Goal: Transaction & Acquisition: Purchase product/service

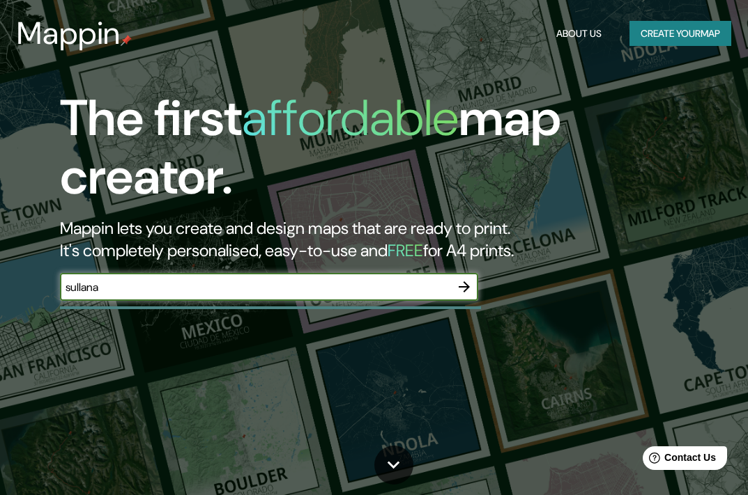
type input "sullana"
click at [669, 31] on button "Create your map" at bounding box center [680, 34] width 102 height 26
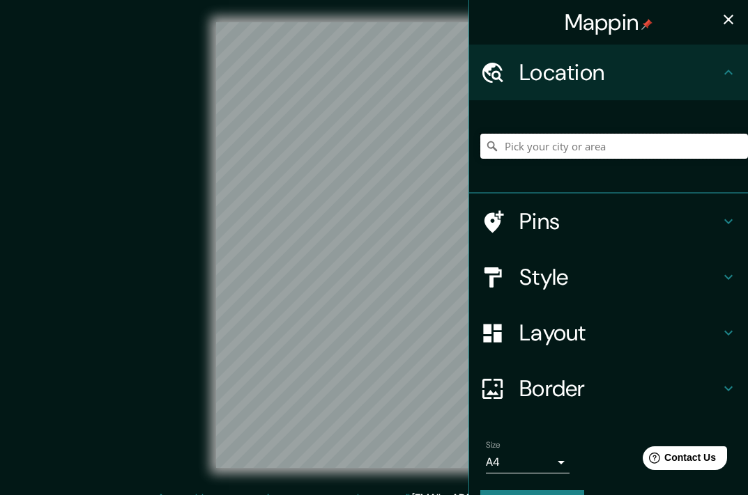
click at [528, 149] on input "Pick your city or area" at bounding box center [614, 146] width 268 height 25
click at [538, 149] on input "Pick your city or area" at bounding box center [614, 146] width 268 height 25
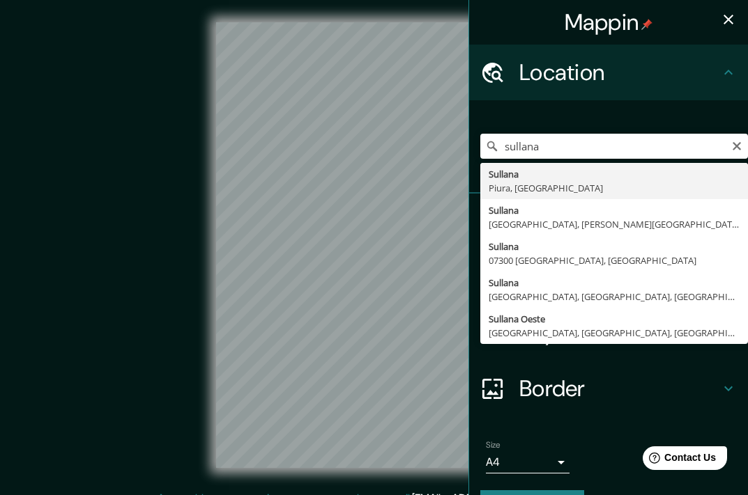
type input "Sullana, Piura, Peru"
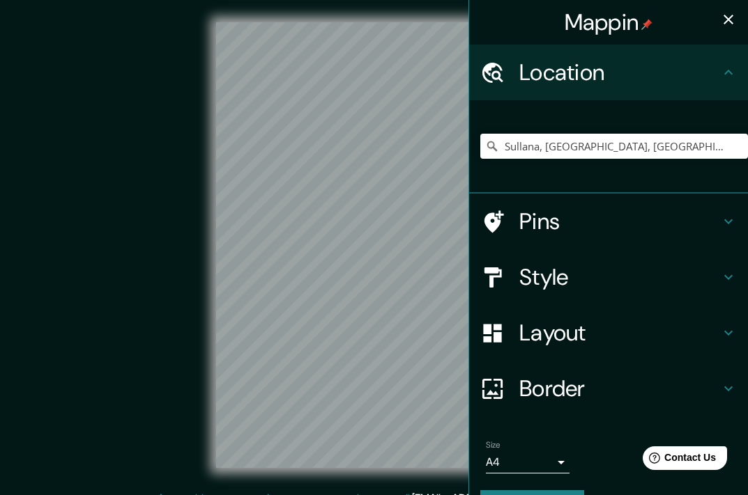
click at [720, 15] on icon "button" at bounding box center [728, 19] width 17 height 17
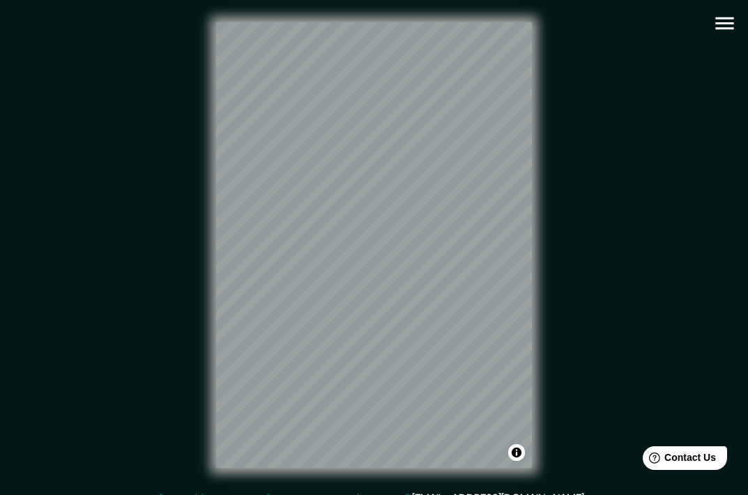
click at [728, 22] on icon "button" at bounding box center [724, 23] width 24 height 24
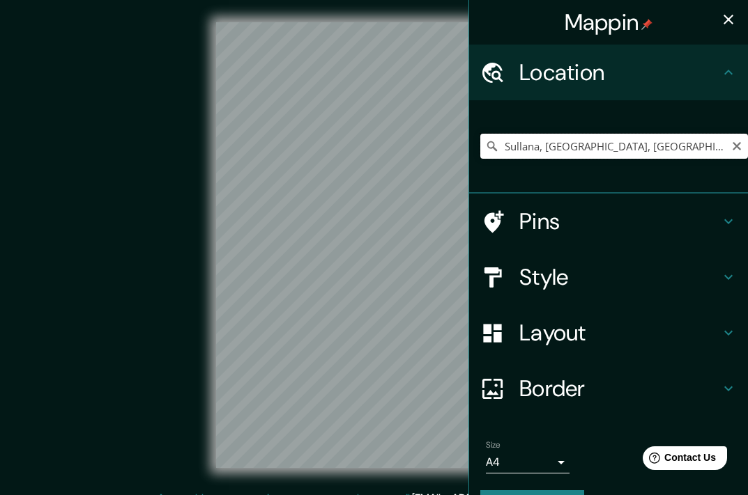
click at [609, 142] on input "Sullana, [GEOGRAPHIC_DATA], [GEOGRAPHIC_DATA]" at bounding box center [614, 146] width 268 height 25
click at [731, 148] on icon "Clear" at bounding box center [736, 146] width 11 height 11
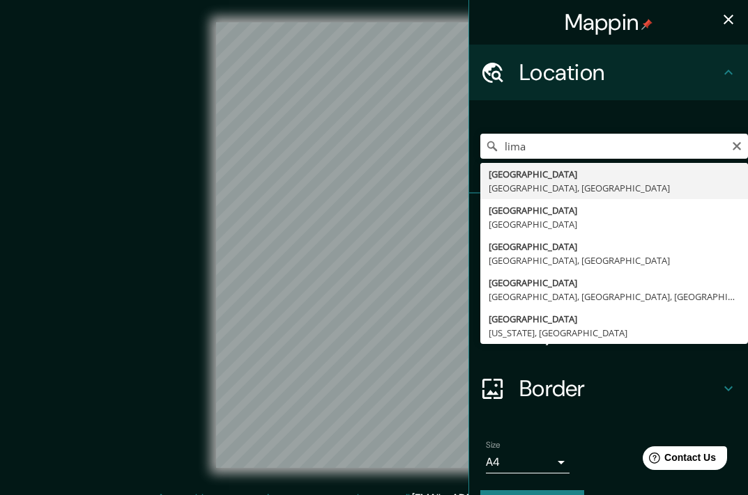
type input "[GEOGRAPHIC_DATA], [GEOGRAPHIC_DATA], [GEOGRAPHIC_DATA]"
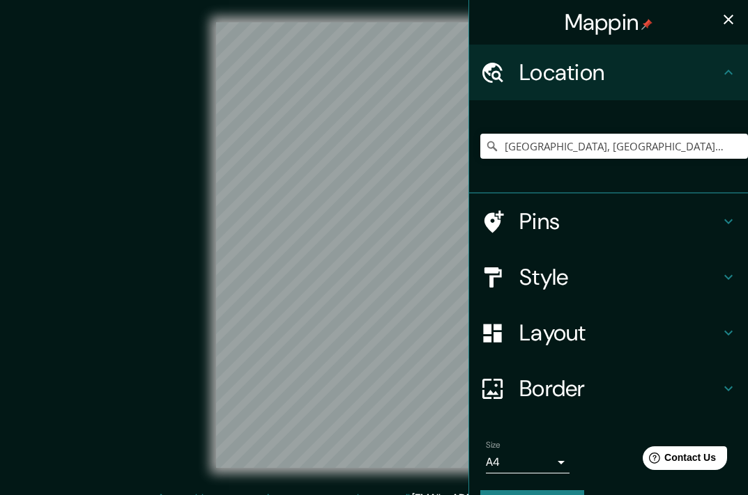
click at [720, 15] on icon "button" at bounding box center [728, 19] width 17 height 17
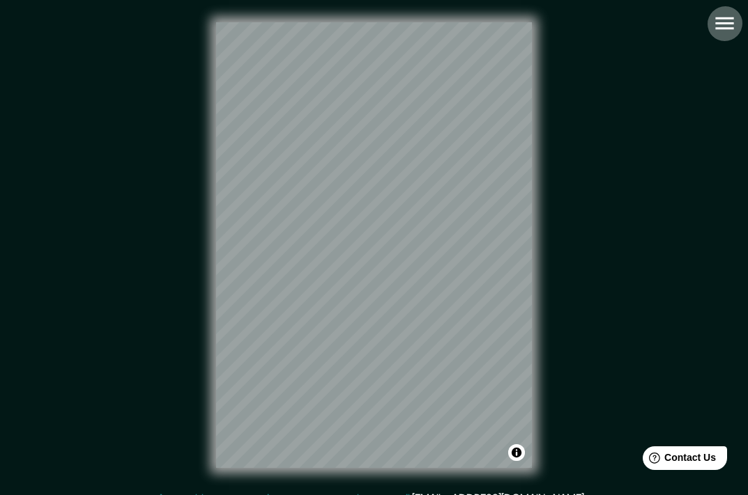
click at [723, 31] on icon "button" at bounding box center [724, 23] width 24 height 24
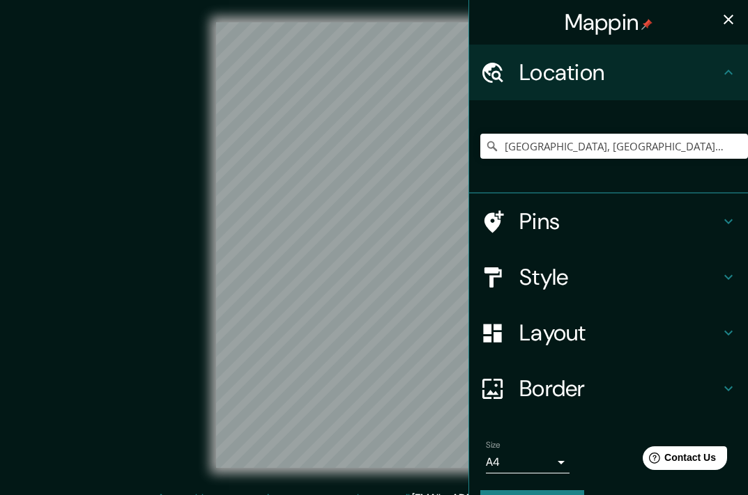
click at [579, 285] on h4 "Style" at bounding box center [619, 277] width 201 height 28
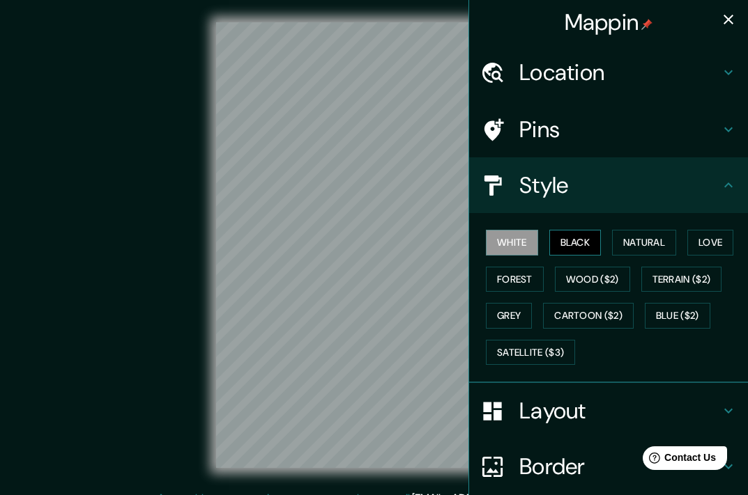
click at [586, 249] on button "Black" at bounding box center [575, 243] width 52 height 26
click at [648, 236] on button "Natural" at bounding box center [644, 243] width 64 height 26
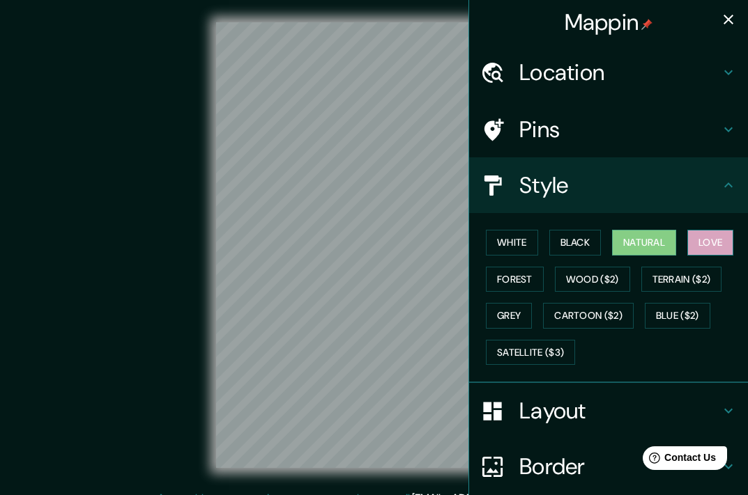
click at [701, 231] on button "Love" at bounding box center [710, 243] width 46 height 26
click at [519, 282] on button "Forest" at bounding box center [515, 280] width 58 height 26
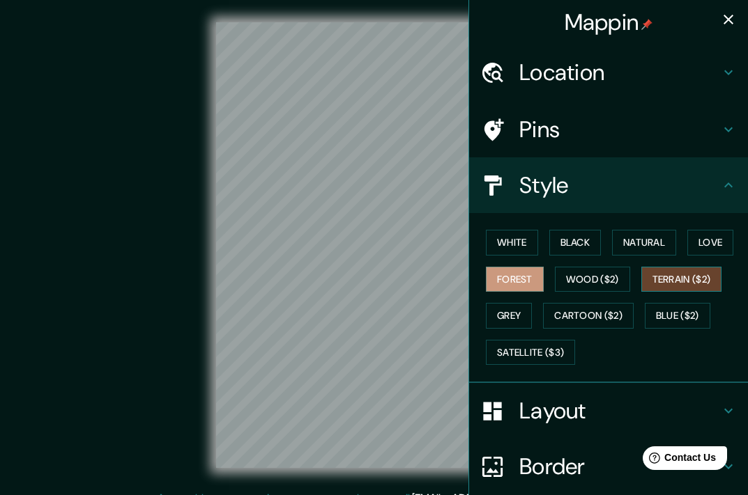
click at [672, 279] on button "Terrain ($2)" at bounding box center [681, 280] width 81 height 26
click at [507, 251] on button "White" at bounding box center [512, 243] width 52 height 26
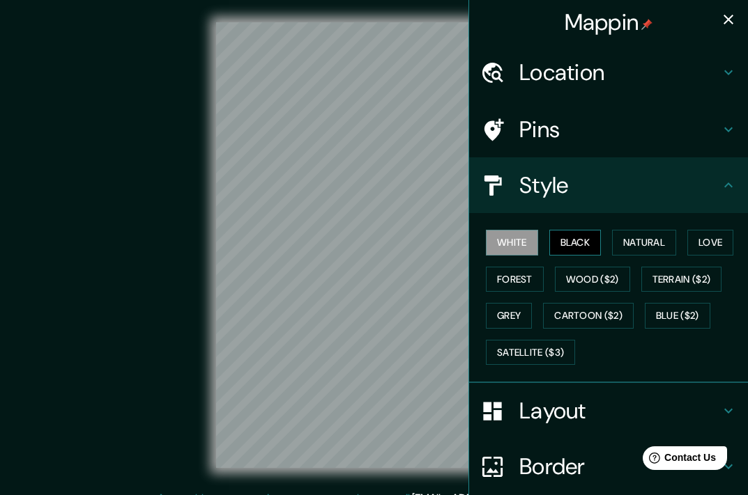
click at [566, 248] on button "Black" at bounding box center [575, 243] width 52 height 26
click at [504, 254] on button "White" at bounding box center [512, 243] width 52 height 26
click at [723, 21] on icon "button" at bounding box center [728, 20] width 10 height 10
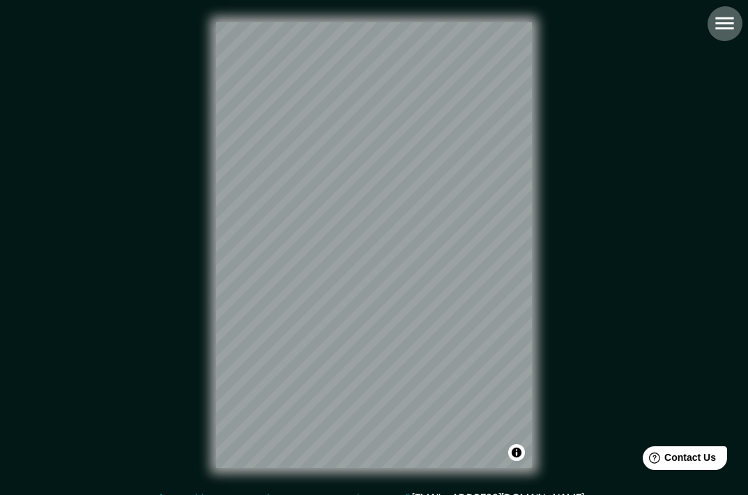
click at [719, 18] on icon "button" at bounding box center [724, 23] width 18 height 13
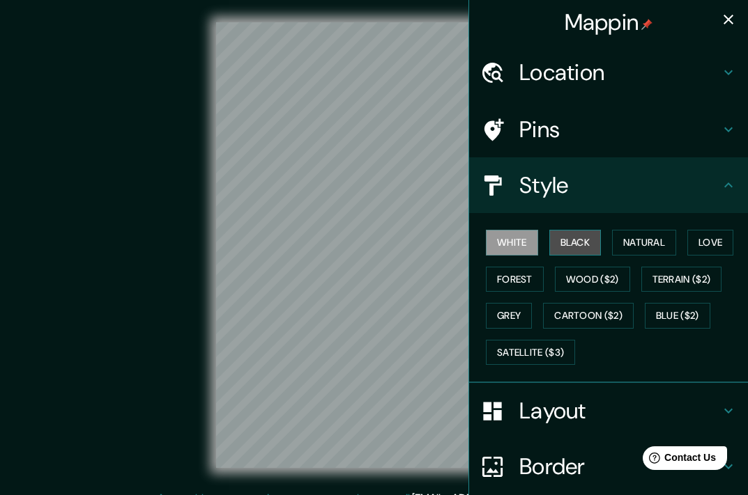
click at [571, 239] on button "Black" at bounding box center [575, 243] width 52 height 26
click at [507, 237] on button "White" at bounding box center [512, 243] width 52 height 26
click at [720, 188] on icon at bounding box center [728, 185] width 17 height 17
click at [578, 410] on h4 "Layout" at bounding box center [619, 411] width 201 height 28
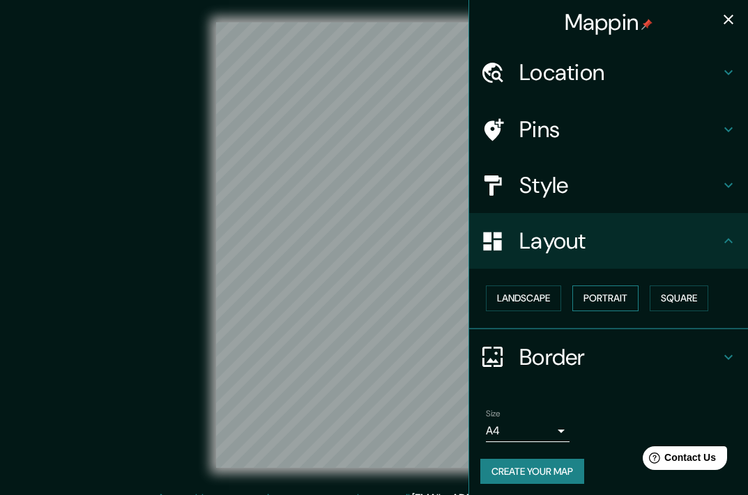
click at [582, 300] on button "Portrait" at bounding box center [605, 299] width 66 height 26
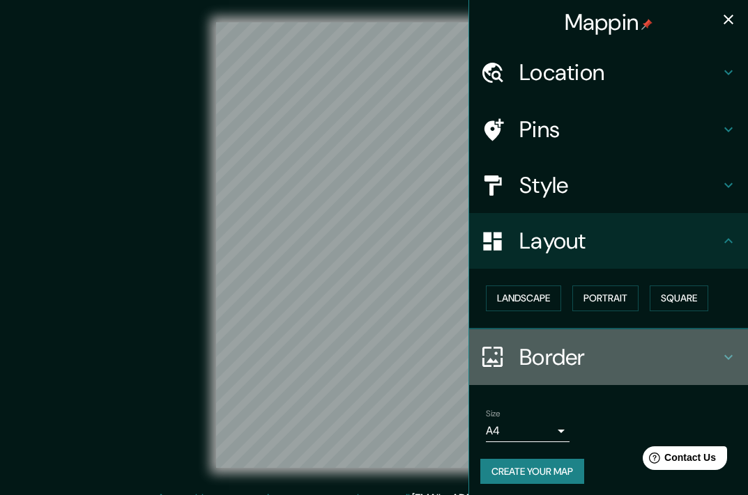
click at [685, 356] on h4 "Border" at bounding box center [619, 357] width 201 height 28
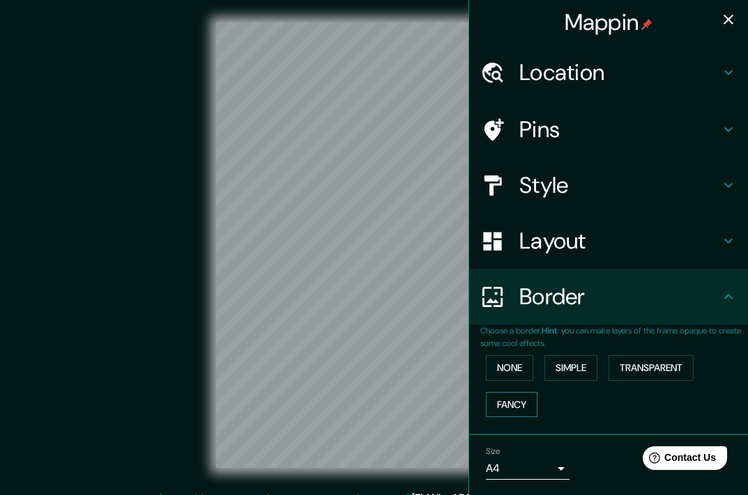
click at [514, 393] on button "Fancy" at bounding box center [512, 405] width 52 height 26
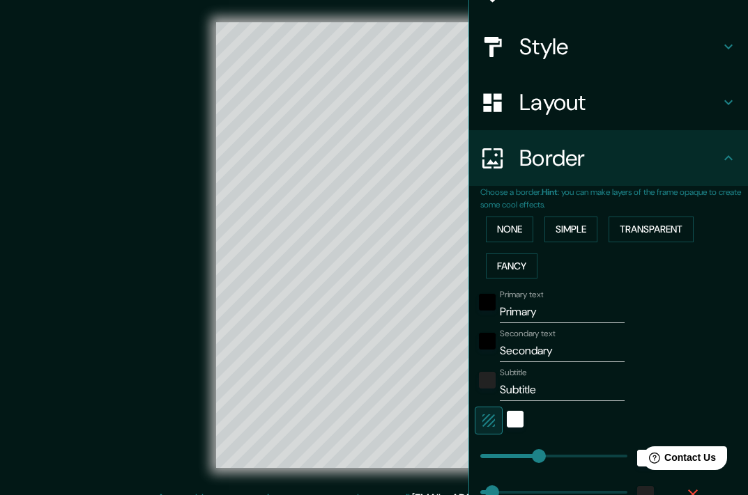
scroll to position [139, 0]
click at [559, 314] on input "Primary" at bounding box center [562, 311] width 125 height 22
type input "K"
type input "181"
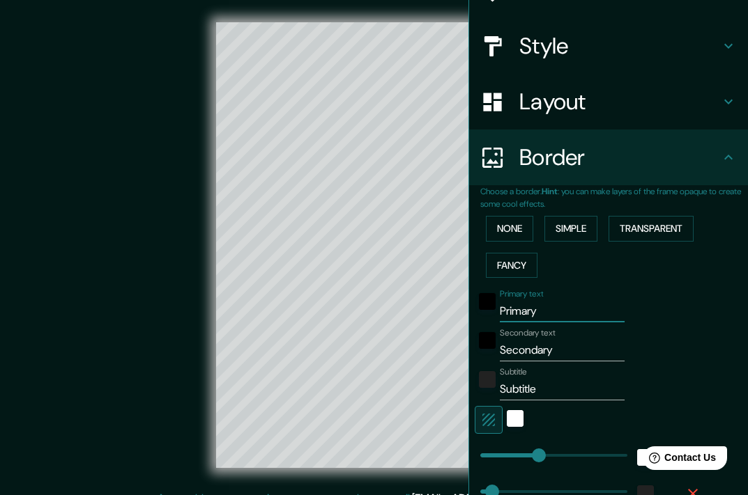
type input "36"
type input "18"
type input "KU"
type input "181"
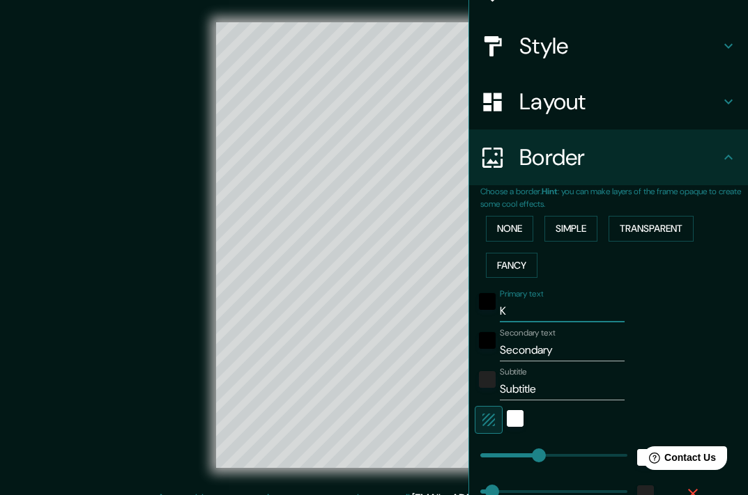
type input "36"
type input "18"
type input "KUN"
type input "181"
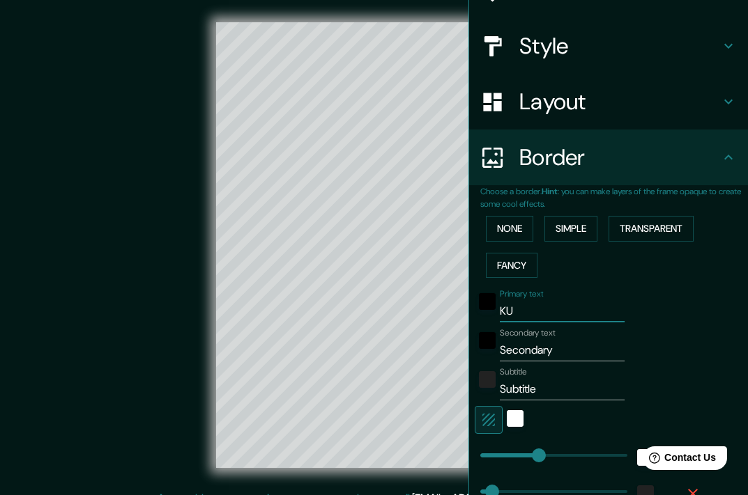
type input "36"
type input "18"
type input "KU"
type input "181"
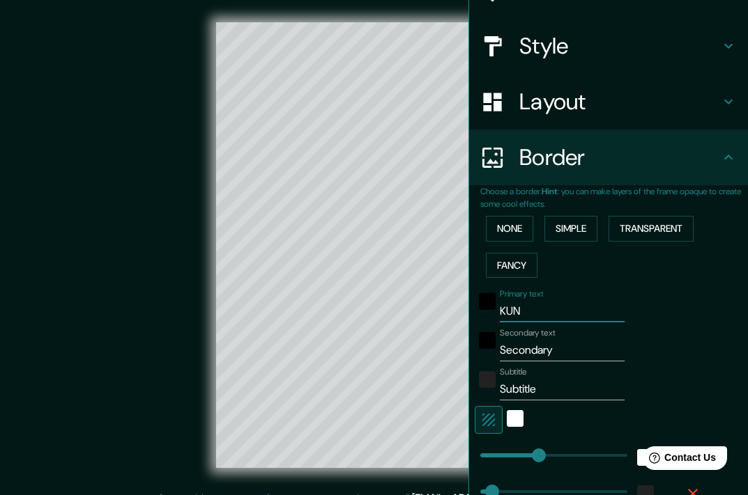
type input "36"
type input "18"
type input "K"
type input "181"
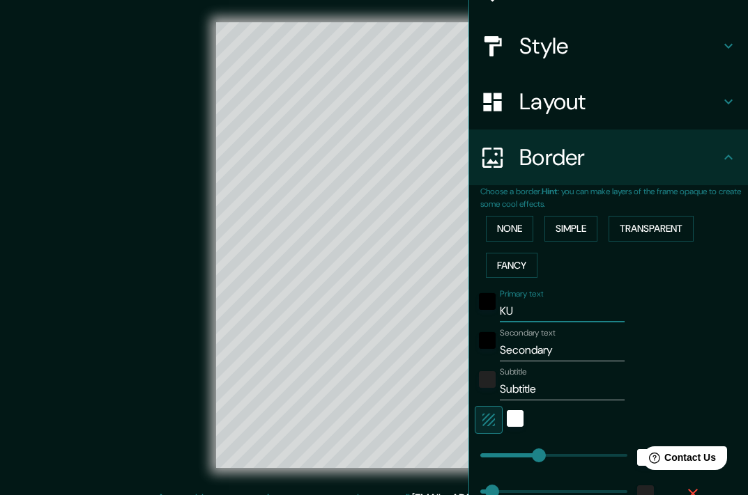
type input "36"
type input "18"
type input "181"
type input "36"
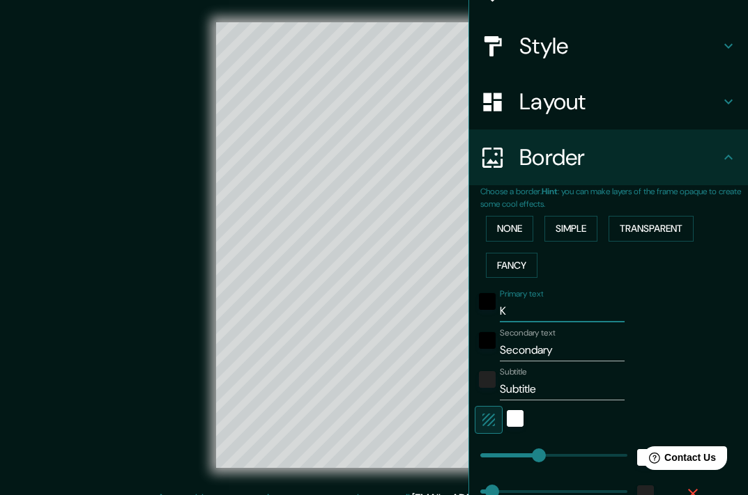
type input "36"
type input "18"
type input "L"
type input "181"
type input "36"
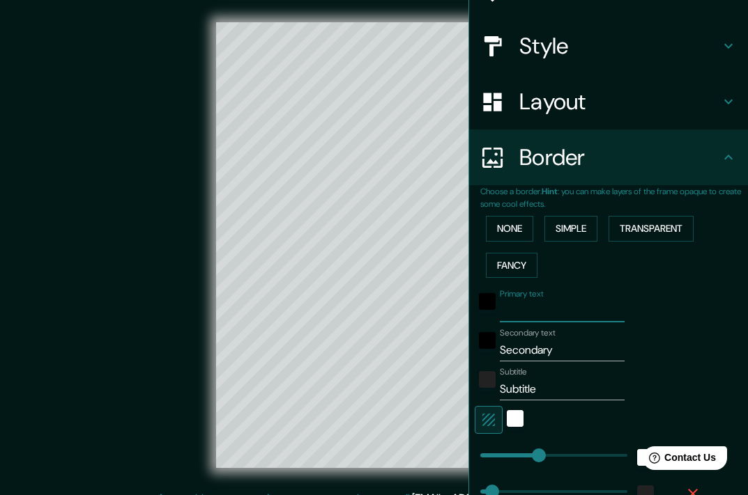
type input "36"
type input "18"
type input "LI"
type input "181"
type input "36"
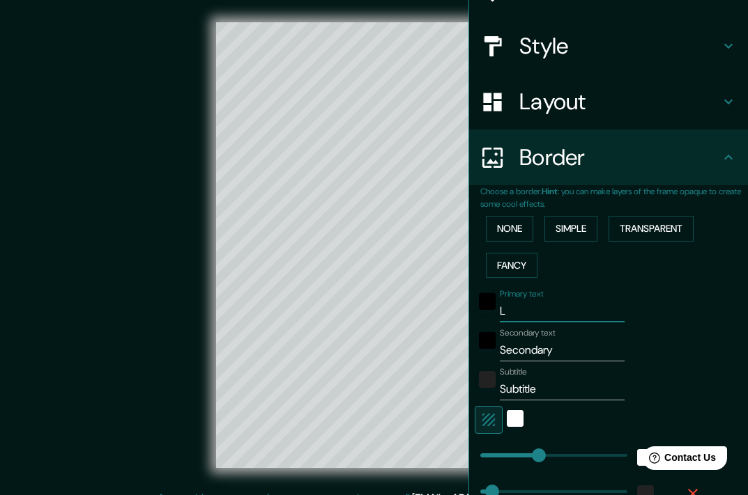
type input "36"
type input "18"
type input "LIM"
type input "181"
type input "36"
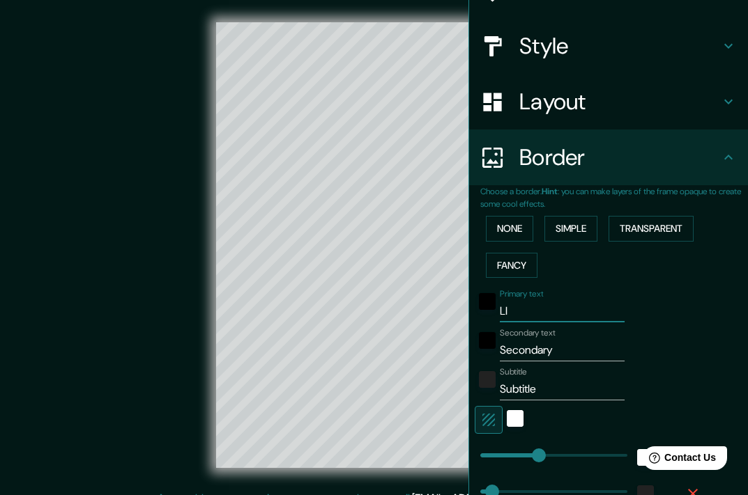
type input "36"
type input "18"
type input "LIMA"
type input "181"
type input "36"
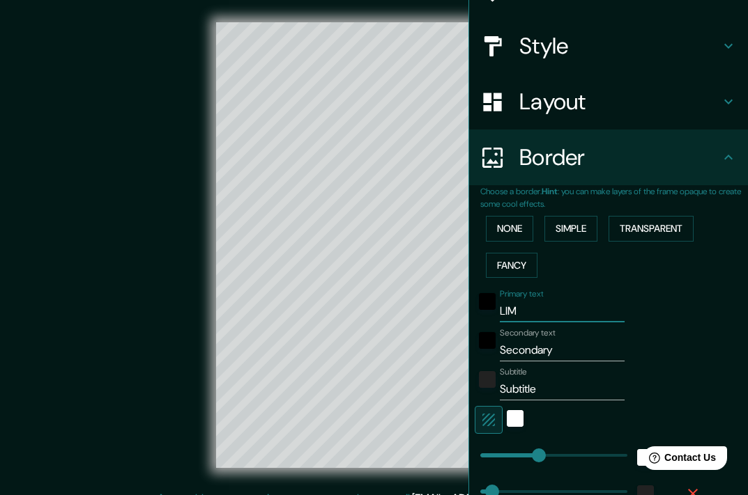
type input "36"
type input "18"
type input "LIMA"
type input "P"
type input "181"
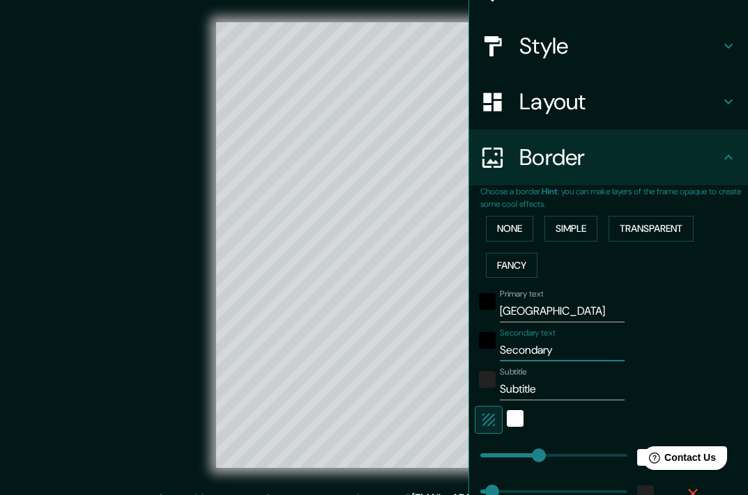
type input "36"
type input "18"
type input "PE"
type input "181"
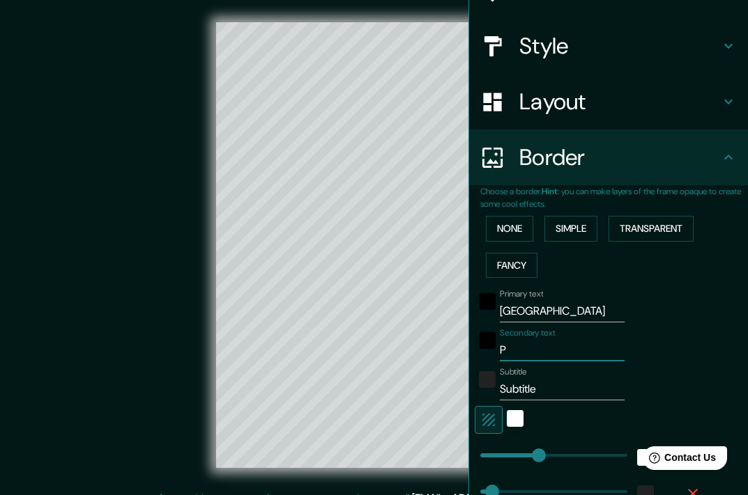
type input "36"
type input "18"
type input "PER"
type input "181"
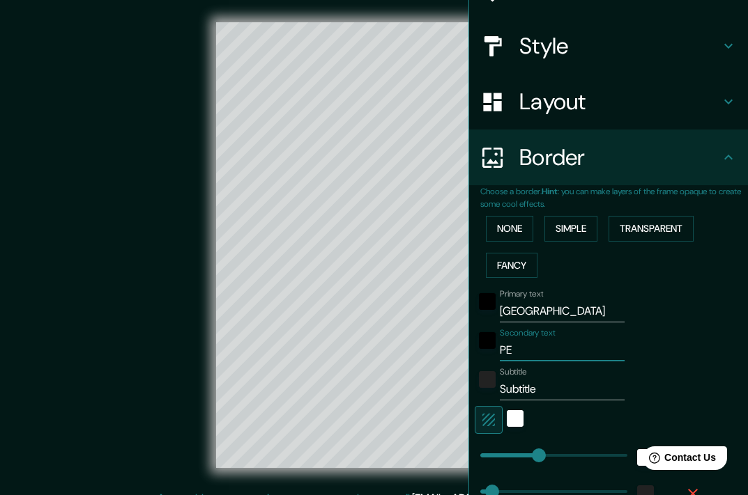
type input "36"
type input "18"
type input "PERU"
type input "181"
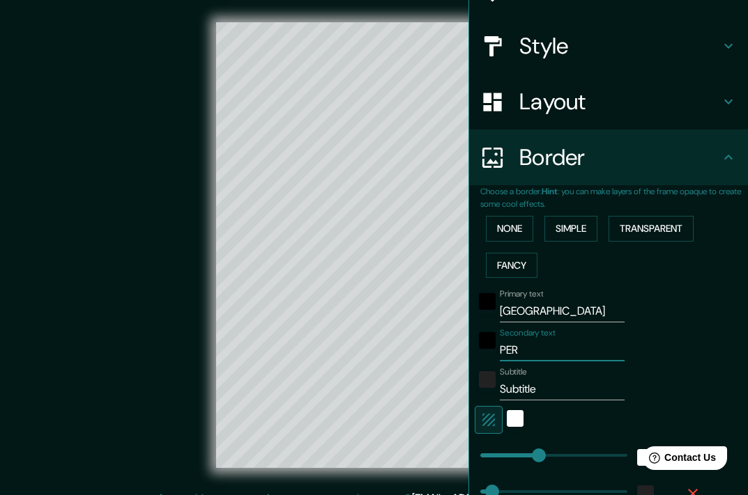
type input "36"
type input "18"
click at [533, 361] on input "PERU" at bounding box center [562, 350] width 125 height 22
click at [534, 356] on input "PERU" at bounding box center [562, 350] width 125 height 22
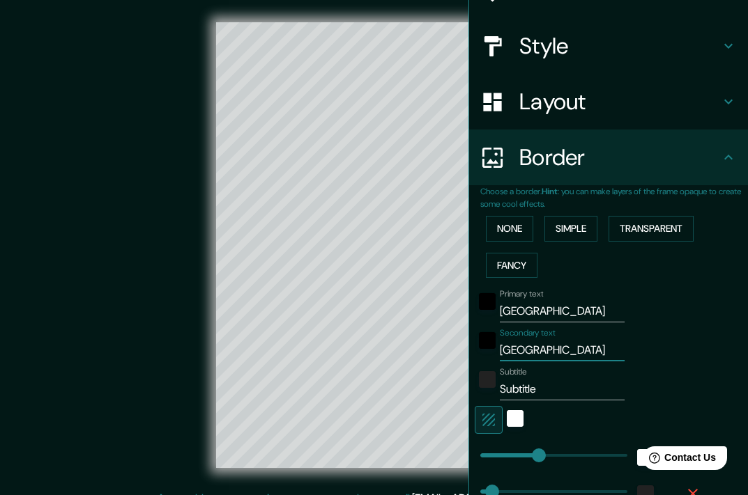
click at [534, 356] on input "PERU" at bounding box center [562, 350] width 125 height 22
paste input "erú"
type input "[GEOGRAPHIC_DATA]"
type input "181"
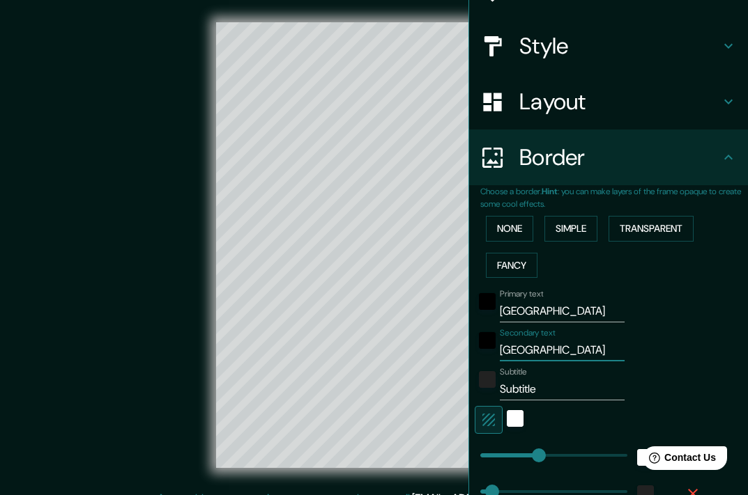
type input "36"
type input "18"
type input "[GEOGRAPHIC_DATA]"
click at [555, 378] on input "Subtitle" at bounding box center [562, 389] width 125 height 22
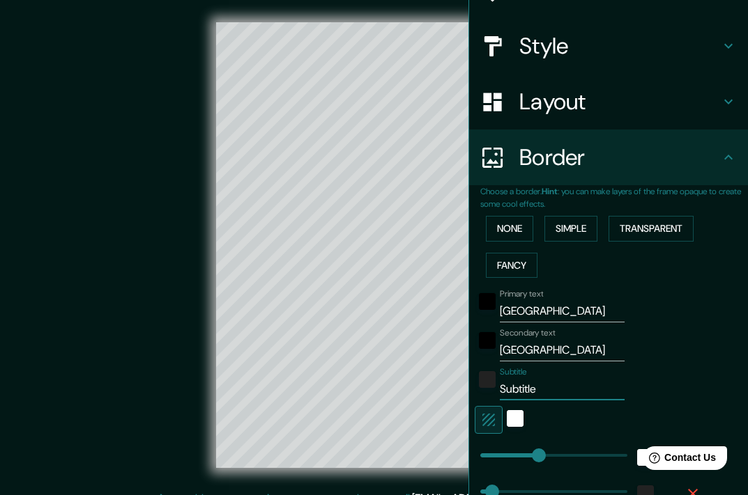
click at [555, 378] on input "Subtitle" at bounding box center [562, 389] width 125 height 22
paste input "12°03′36″S 77°02′15″O"
type input "12°03′36″S 77°02′15″O"
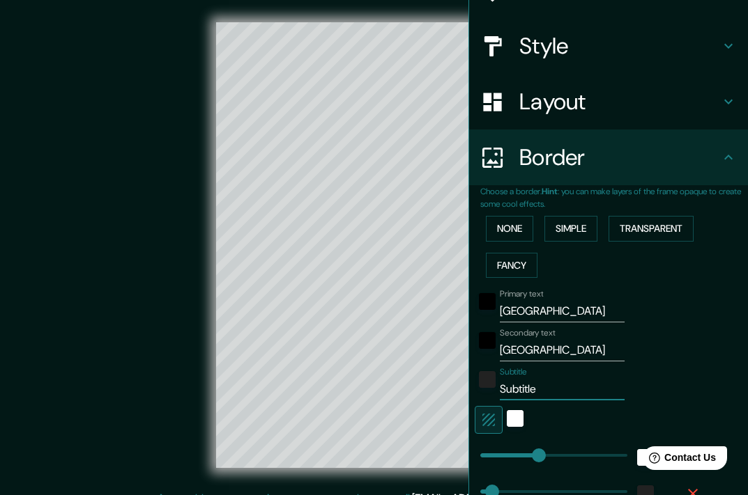
type input "181"
type input "36"
type input "18"
type input "12°03′36″S 77°02′15″O"
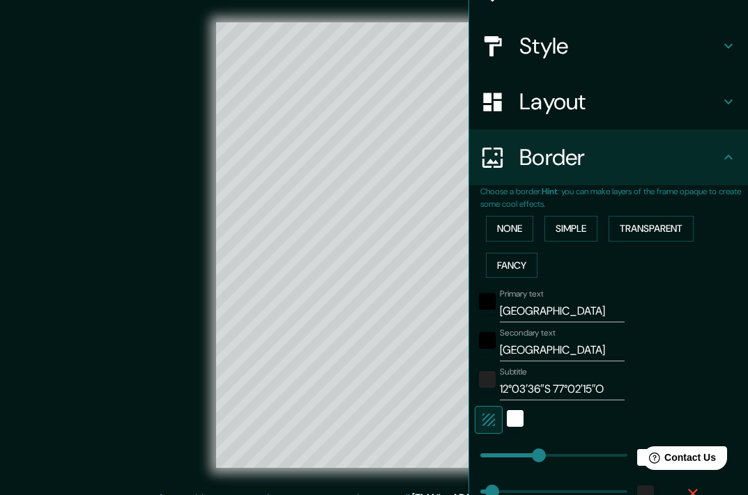
click at [665, 325] on div "Primary text LIMA Secondary text Perú Subtitle 12°03′36″S 77°02′15″O Add frame …" at bounding box center [591, 447] width 223 height 327
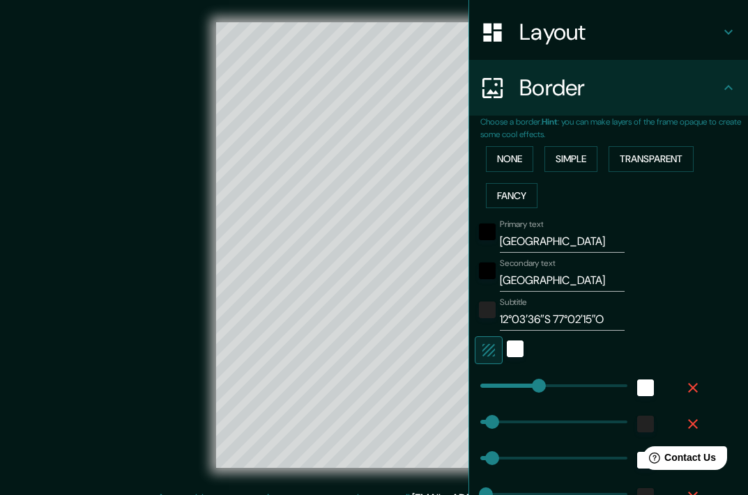
scroll to position [279, 0]
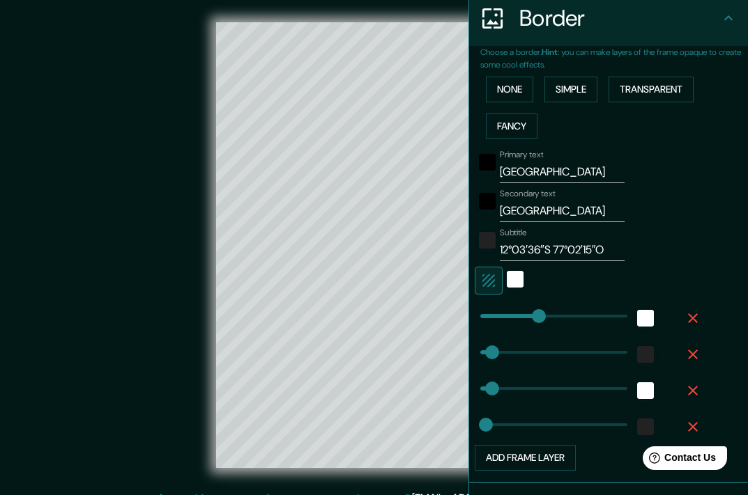
click at [178, 155] on div "© Mapbox © OpenStreetMap Improve this map" at bounding box center [374, 245] width 673 height 446
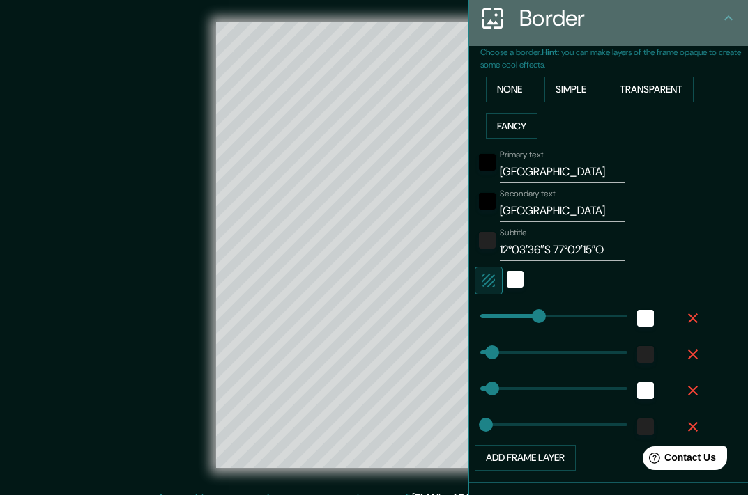
click at [676, 17] on h4 "Border" at bounding box center [619, 18] width 201 height 28
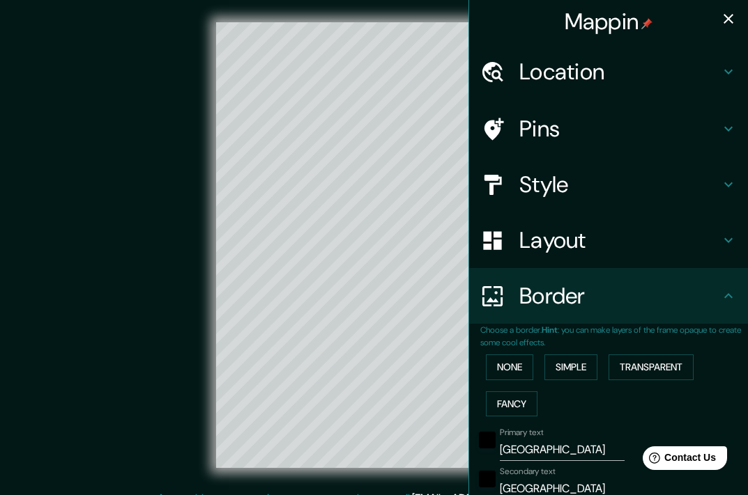
scroll to position [0, 0]
click at [720, 18] on icon "button" at bounding box center [728, 19] width 17 height 17
type input "181"
type input "36"
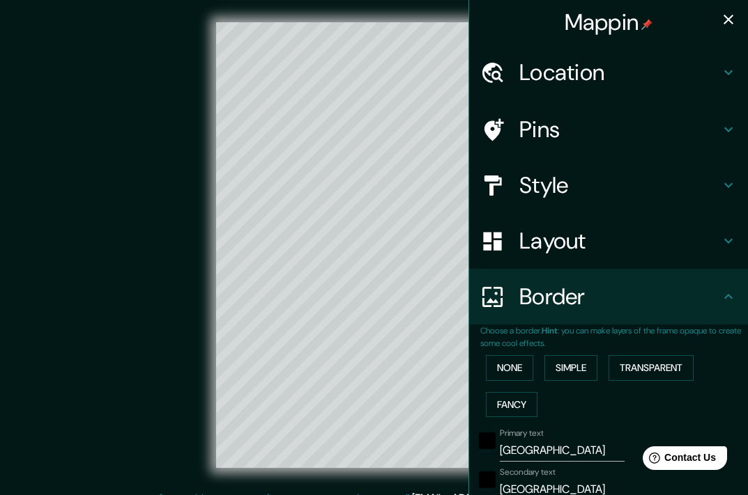
type input "18"
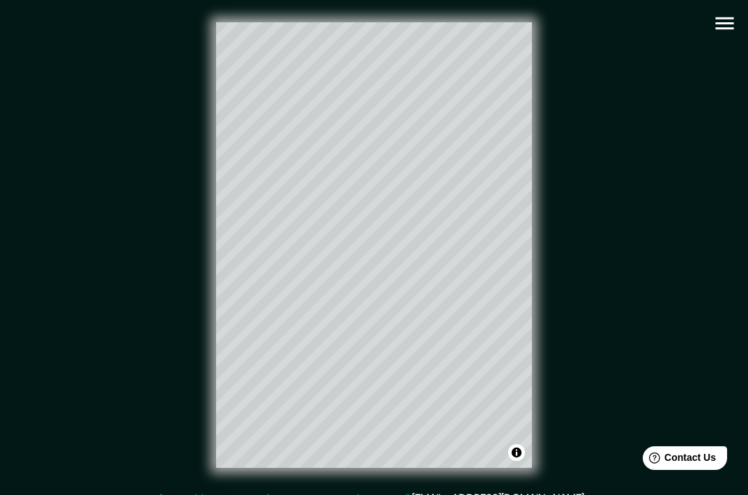
scroll to position [17, 0]
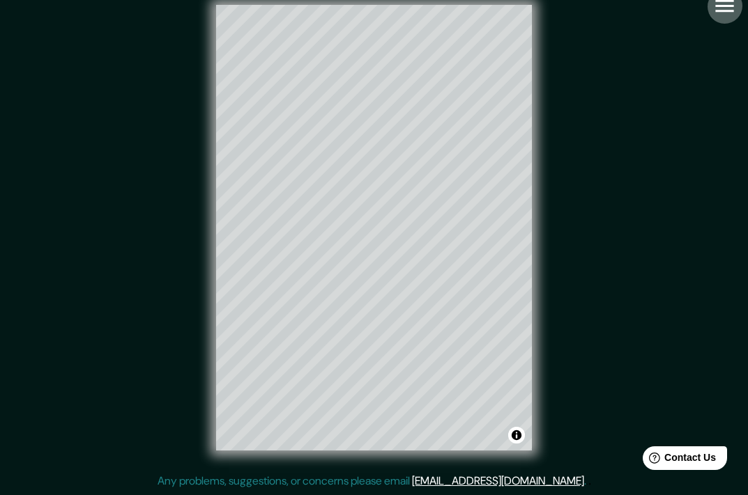
click at [721, 20] on button "button" at bounding box center [724, 6] width 36 height 36
type input "181"
type input "36"
type input "18"
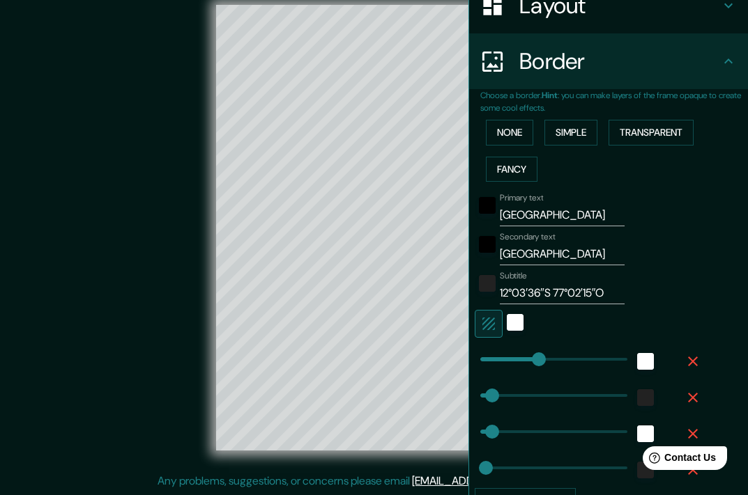
scroll to position [0, 0]
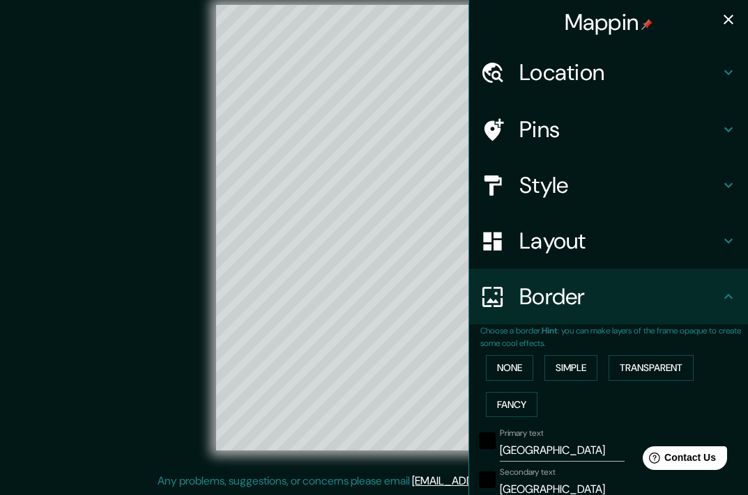
click at [723, 19] on icon "button" at bounding box center [728, 20] width 10 height 10
type input "181"
type input "36"
type input "18"
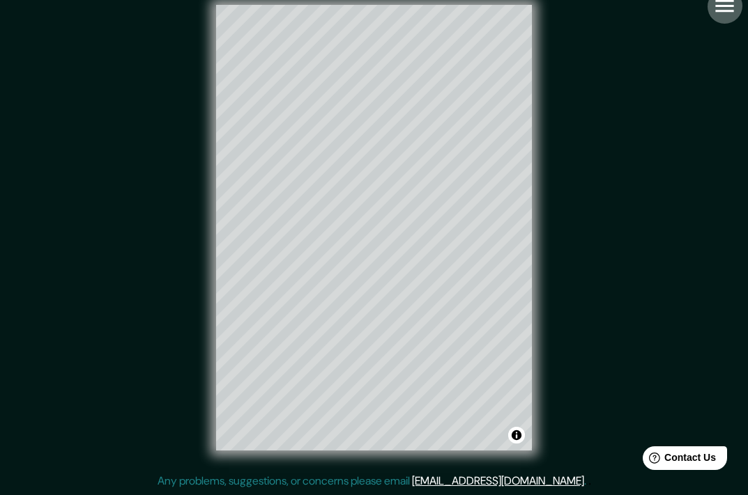
click at [729, 8] on icon "button" at bounding box center [724, 6] width 24 height 24
type input "181"
type input "36"
type input "18"
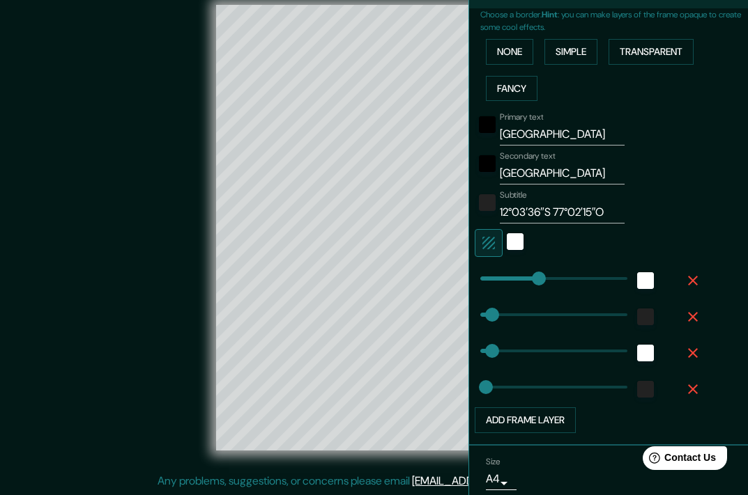
scroll to position [370, 0]
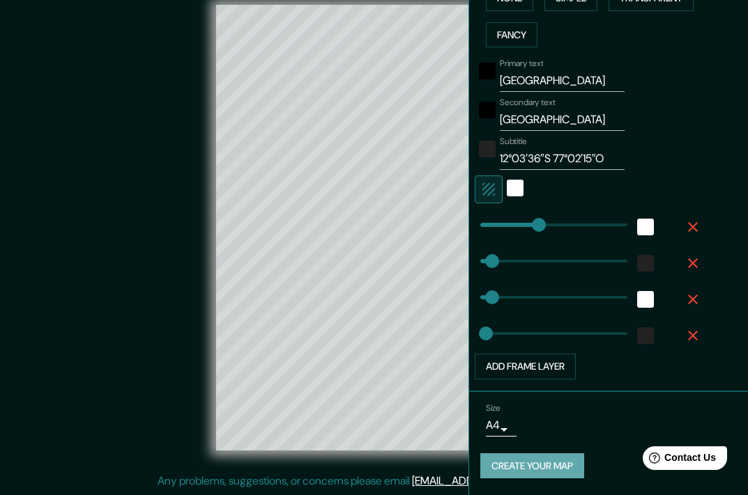
click at [495, 468] on button "Create your map" at bounding box center [532, 467] width 104 height 26
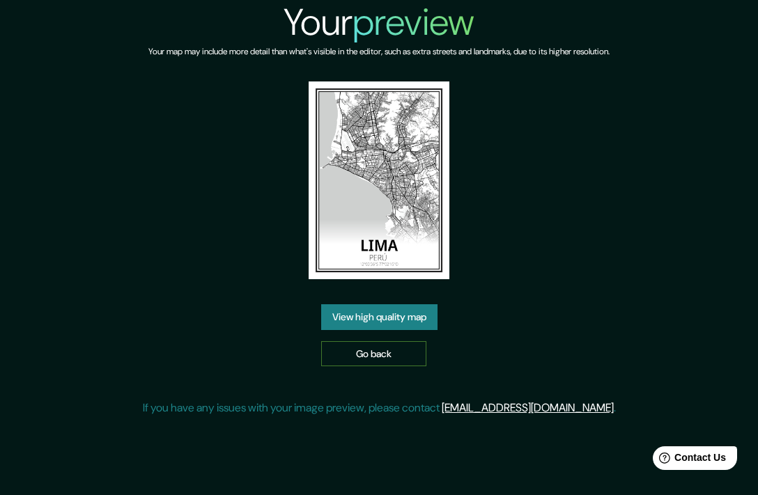
click at [395, 360] on link "Go back" at bounding box center [373, 354] width 105 height 26
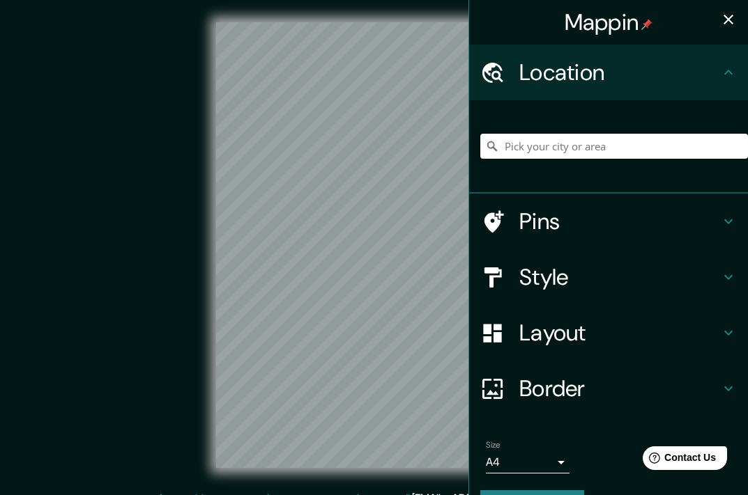
click at [596, 146] on input "Pick your city or area" at bounding box center [614, 146] width 268 height 25
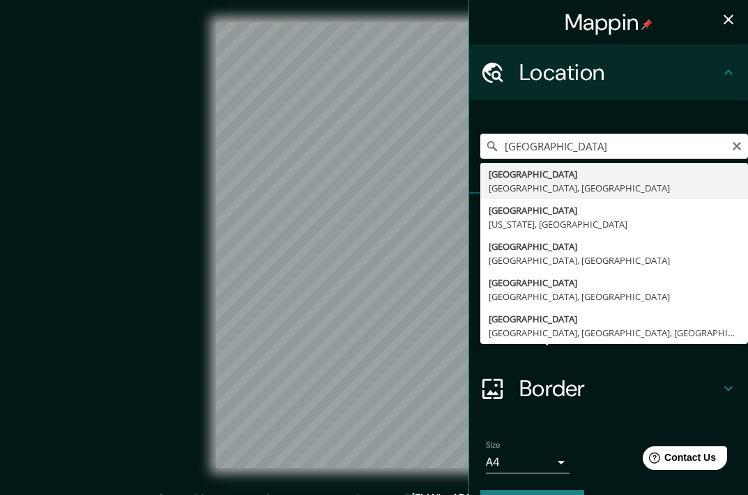
type input "[GEOGRAPHIC_DATA], [GEOGRAPHIC_DATA], [GEOGRAPHIC_DATA]"
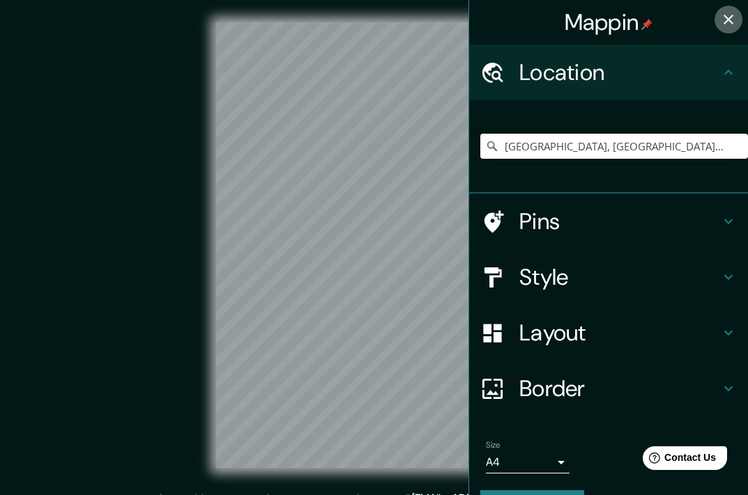
click at [727, 19] on button "button" at bounding box center [728, 20] width 28 height 28
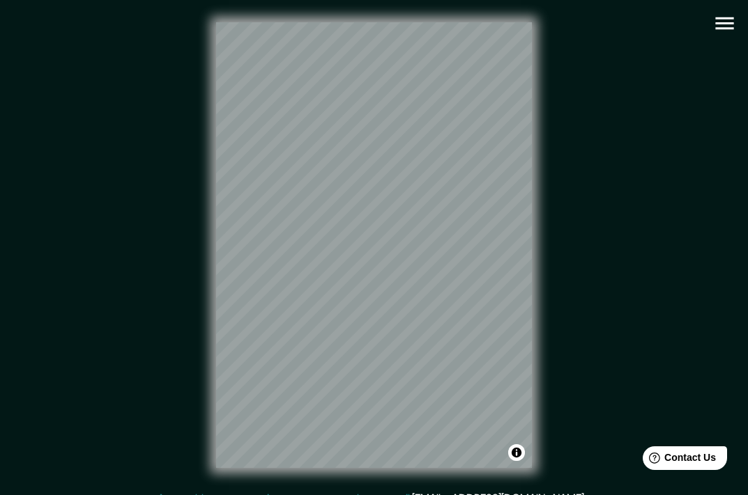
click at [718, 34] on icon "button" at bounding box center [724, 23] width 24 height 24
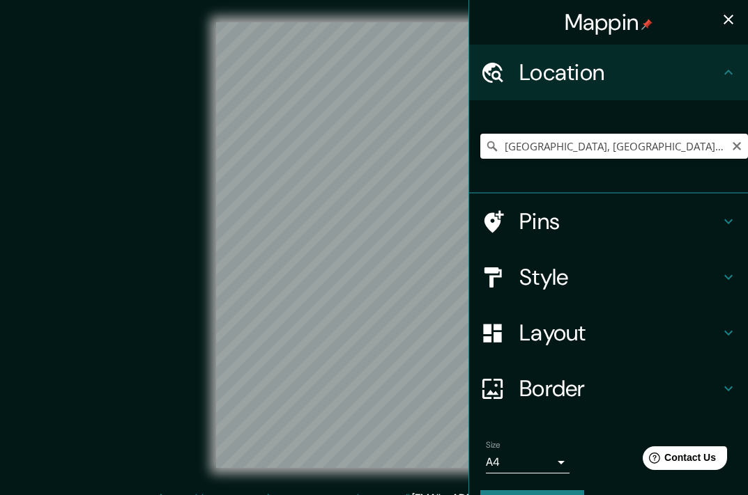
click at [592, 157] on input "Toronto, Ontario, Canada" at bounding box center [614, 146] width 268 height 25
click at [731, 146] on icon "Clear" at bounding box center [736, 146] width 11 height 11
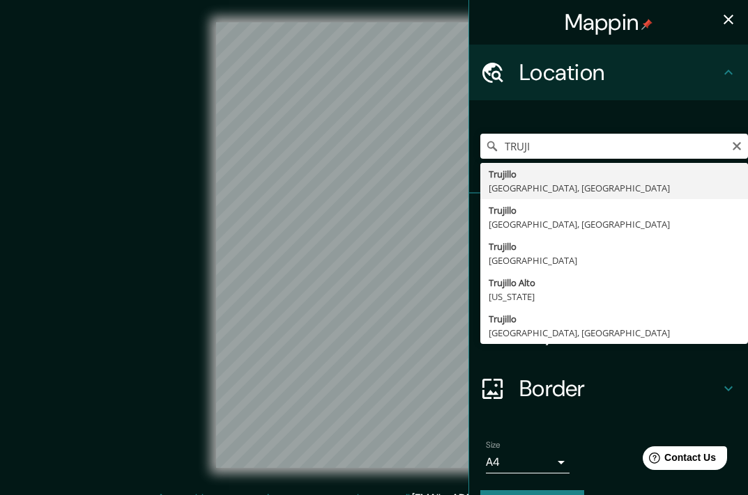
type input "Trujillo, La Libertad, Peru"
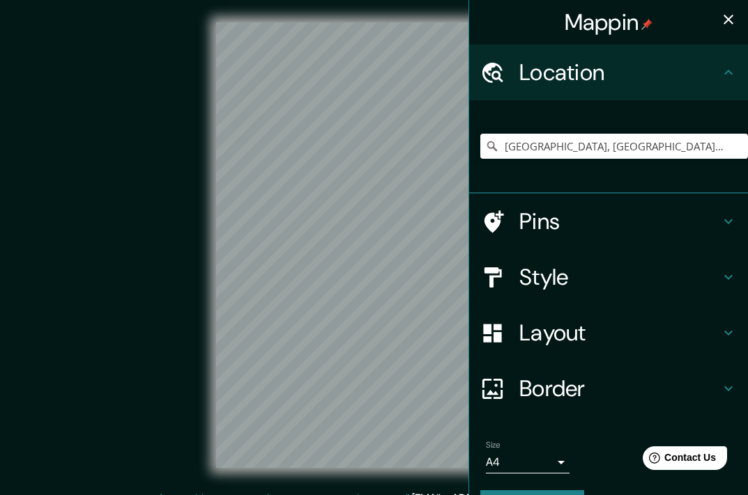
click at [721, 14] on icon "button" at bounding box center [728, 19] width 17 height 17
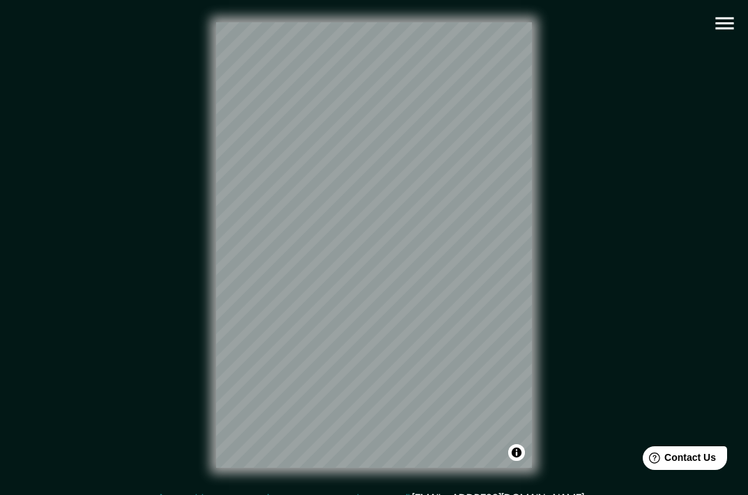
click at [725, 19] on icon "button" at bounding box center [724, 23] width 18 height 13
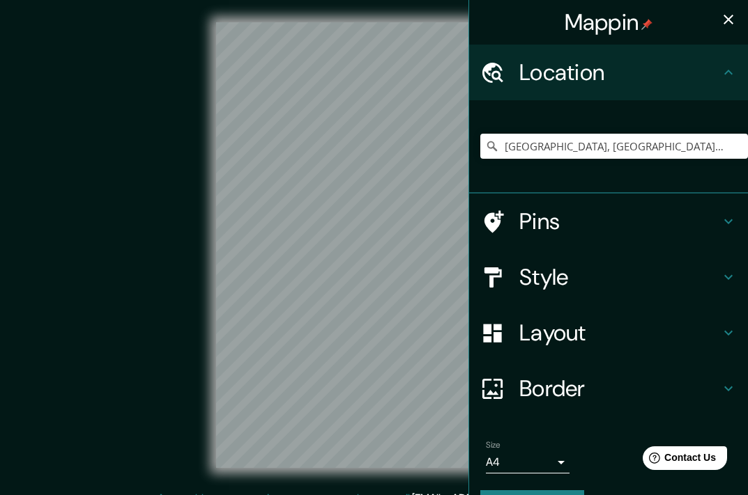
click at [599, 280] on h4 "Style" at bounding box center [619, 277] width 201 height 28
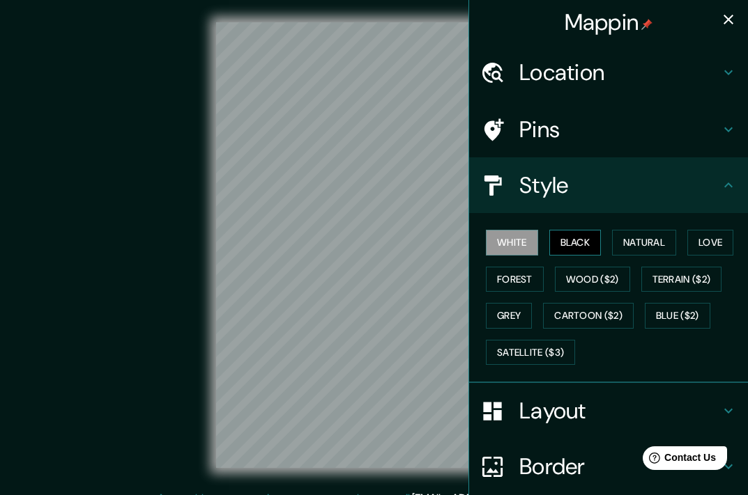
click at [583, 240] on button "Black" at bounding box center [575, 243] width 52 height 26
click at [510, 238] on button "White" at bounding box center [512, 243] width 52 height 26
click at [598, 408] on h4 "Layout" at bounding box center [619, 411] width 201 height 28
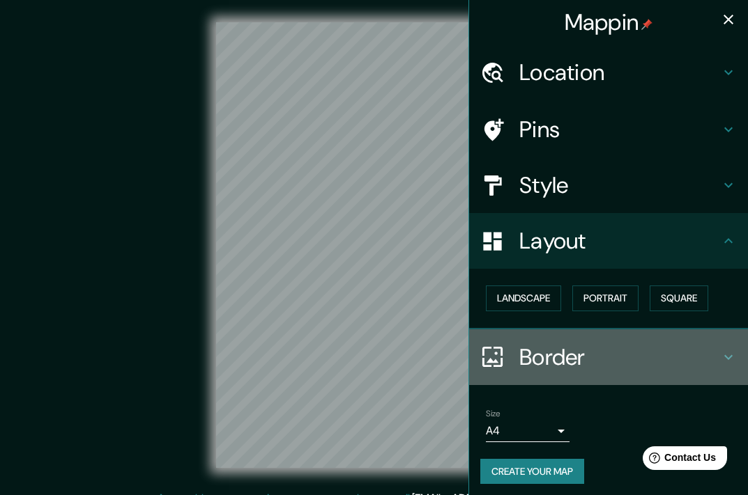
click at [609, 353] on h4 "Border" at bounding box center [619, 357] width 201 height 28
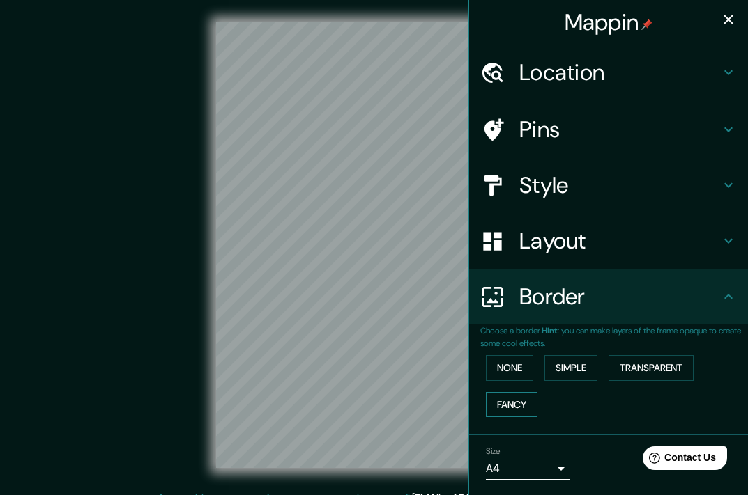
click at [505, 401] on button "Fancy" at bounding box center [512, 405] width 52 height 26
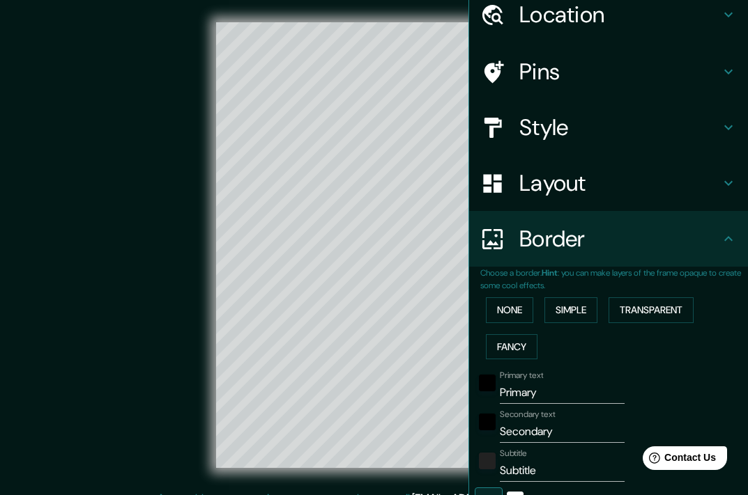
scroll to position [139, 0]
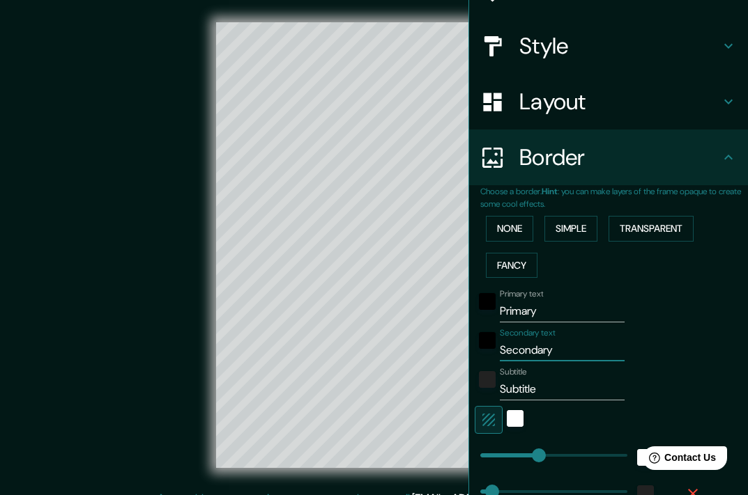
click at [553, 349] on input "Secondary" at bounding box center [562, 350] width 125 height 22
paste input "Perú"
type input "Perú"
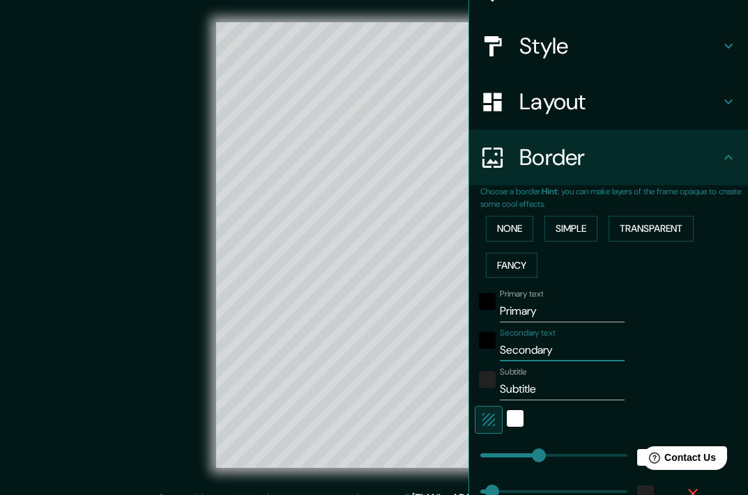
type input "181"
type input "36"
type input "18"
type input "Perú"
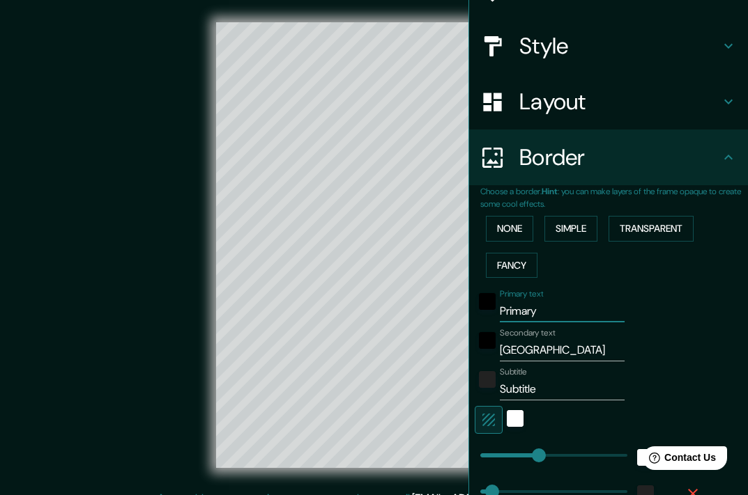
click at [559, 307] on input "Primary" at bounding box center [562, 311] width 125 height 22
type input "T"
type input "181"
type input "36"
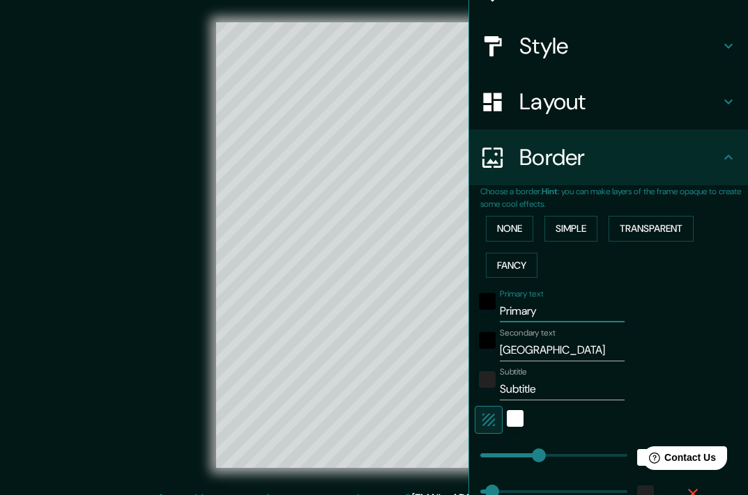
type input "36"
type input "18"
type input "TR"
type input "181"
type input "36"
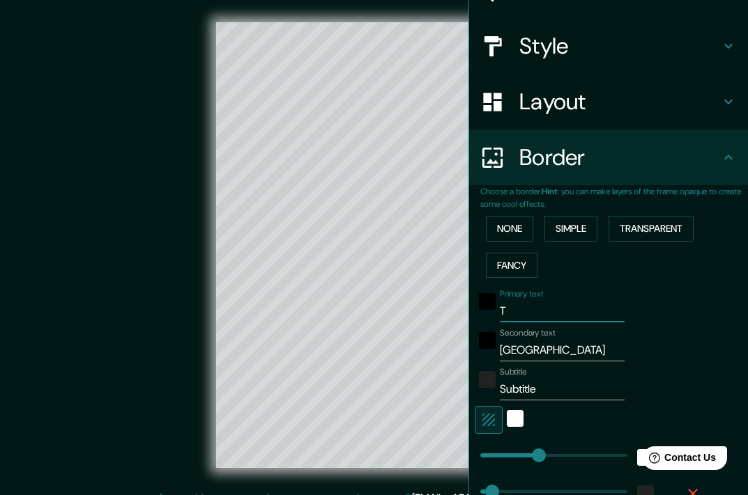
type input "36"
type input "18"
type input "TRU"
type input "181"
type input "36"
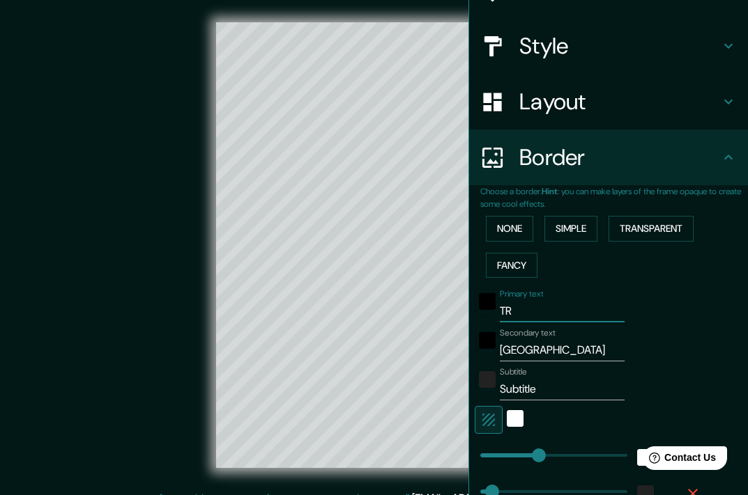
type input "36"
type input "18"
type input "TRUJ"
type input "181"
type input "36"
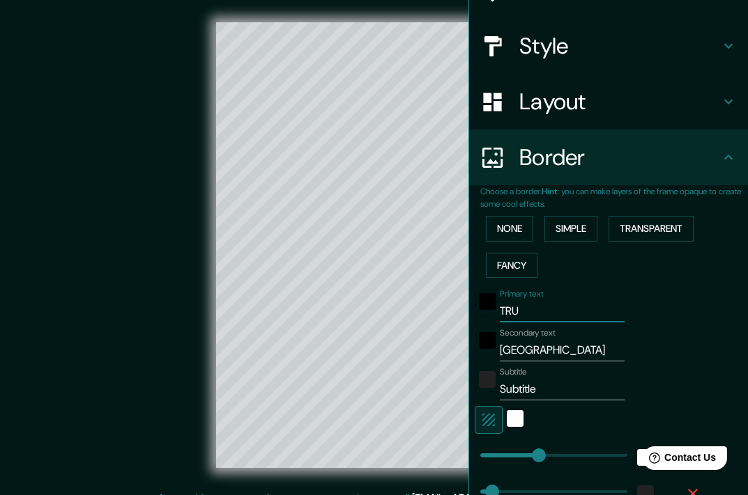
type input "36"
type input "18"
type input "TRUJI"
type input "181"
type input "36"
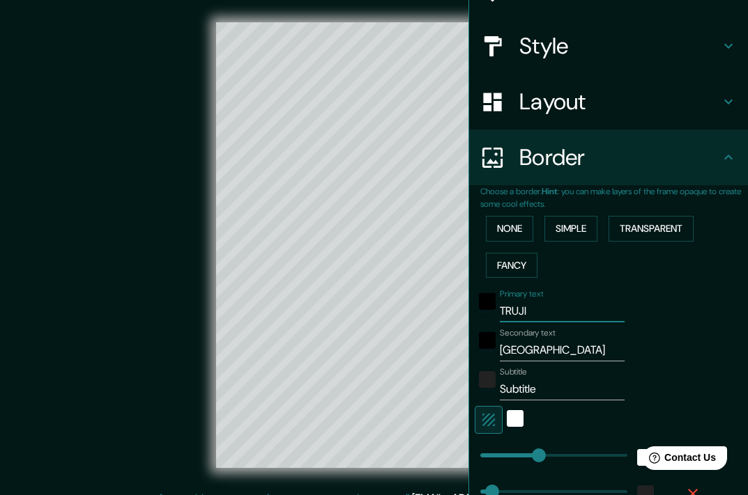
type input "36"
type input "18"
type input "TRUJI;"
type input "181"
type input "36"
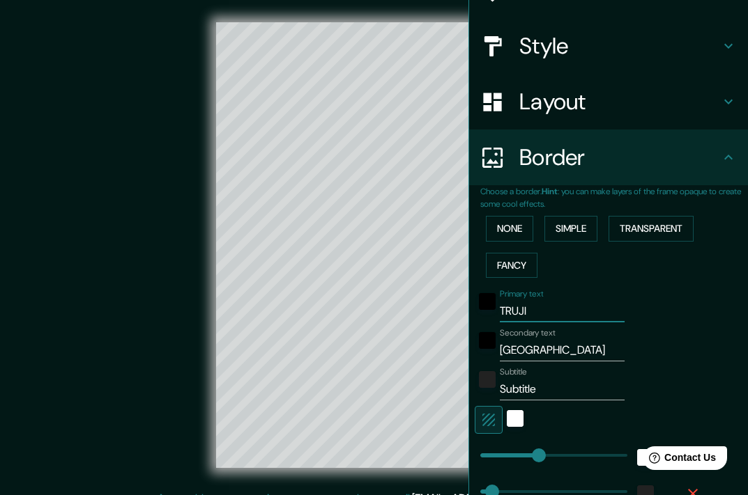
type input "36"
type input "18"
type input "TRUJI;;"
type input "181"
type input "36"
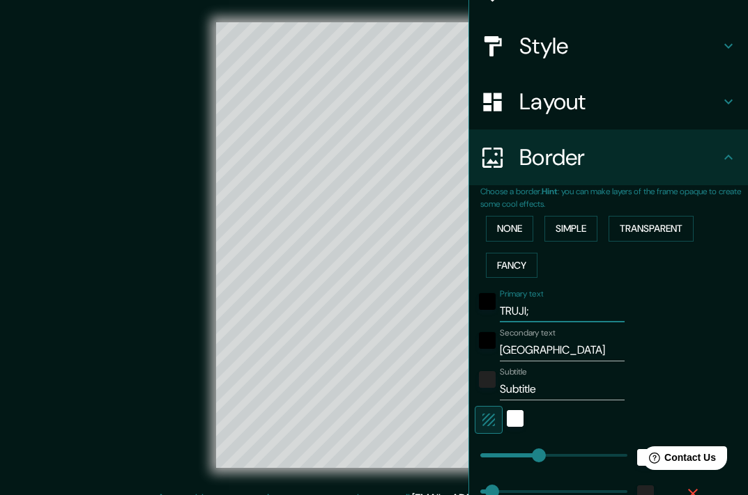
type input "36"
type input "18"
type input "TRUJI;"
type input "181"
type input "36"
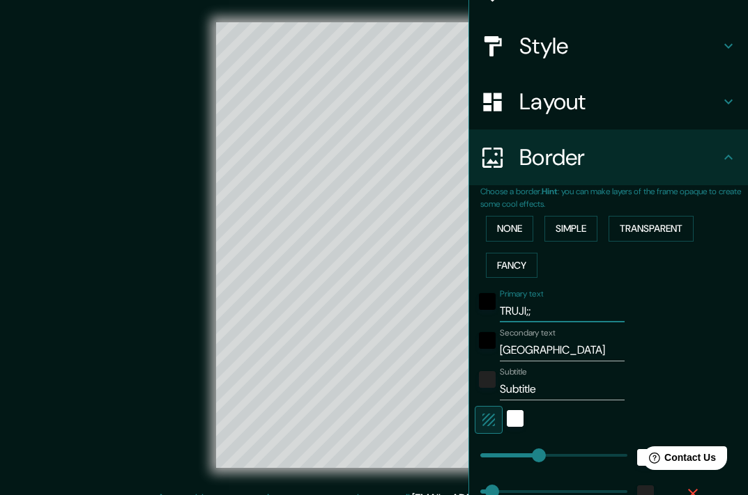
type input "36"
type input "18"
type input "TRUJI"
type input "181"
type input "36"
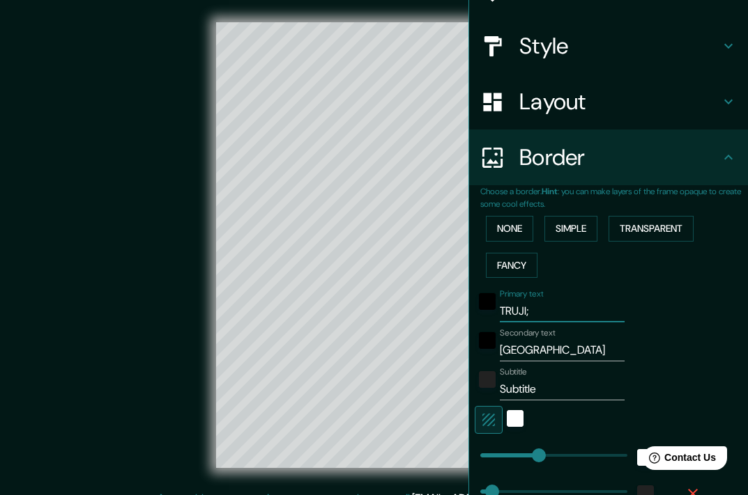
type input "36"
type input "18"
type input "TRUJIL"
type input "181"
type input "36"
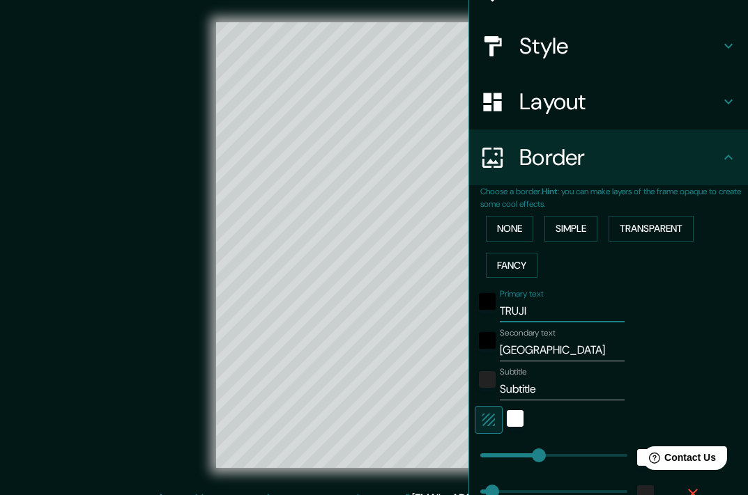
type input "36"
type input "18"
type input "TRUJILL"
type input "181"
type input "36"
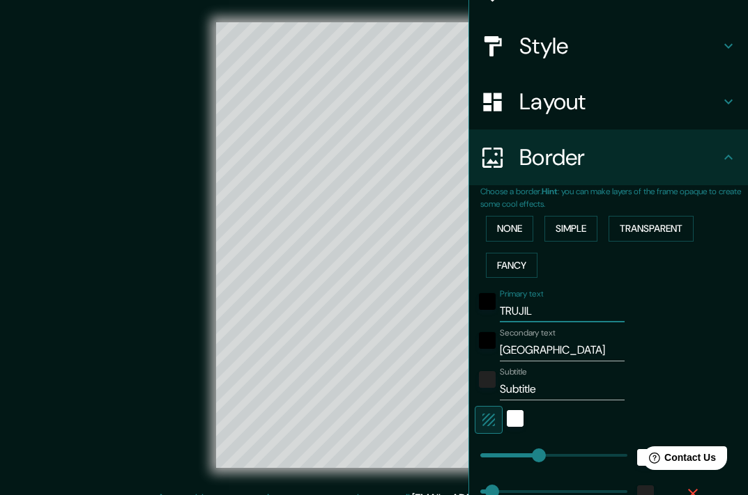
type input "36"
type input "18"
type input "TRUJILLO"
type input "181"
type input "36"
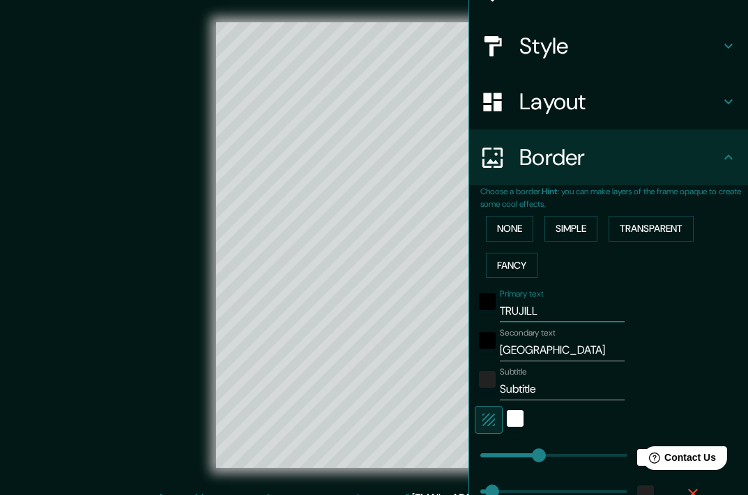
type input "36"
type input "18"
type input "TRUJILLO"
click at [535, 387] on input "Subtitle" at bounding box center [562, 389] width 125 height 22
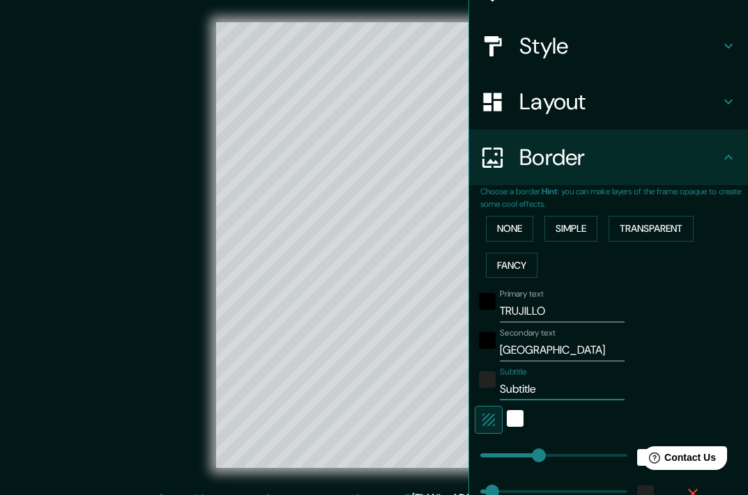
click at [535, 387] on input "Subtitle" at bounding box center [562, 389] width 125 height 22
paste input "8°06′43″S 79°01′44″O﻿"
type input "8°06′43″S 79°01′44″O﻿"
type input "181"
type input "36"
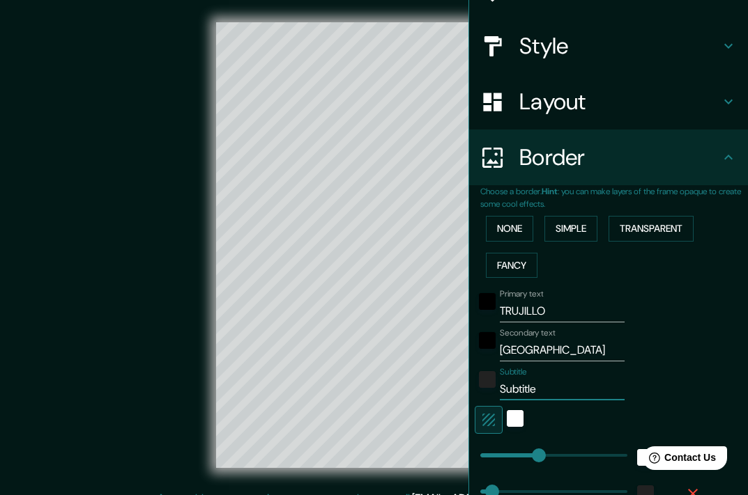
type input "36"
type input "18"
type input "8°06′43″S 79°01′44″O﻿"
click at [693, 323] on div "Primary text TRUJILLO Secondary text Perú Subtitle 8°06′43″S 79°01′44″O﻿ Add fr…" at bounding box center [614, 447] width 268 height 327
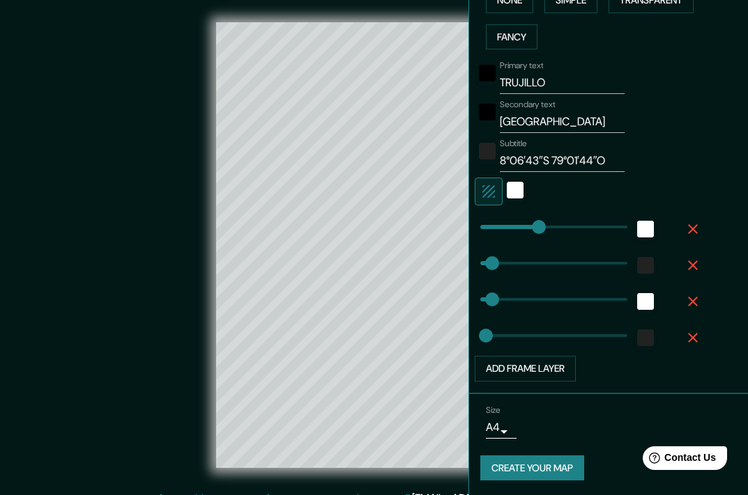
scroll to position [370, 0]
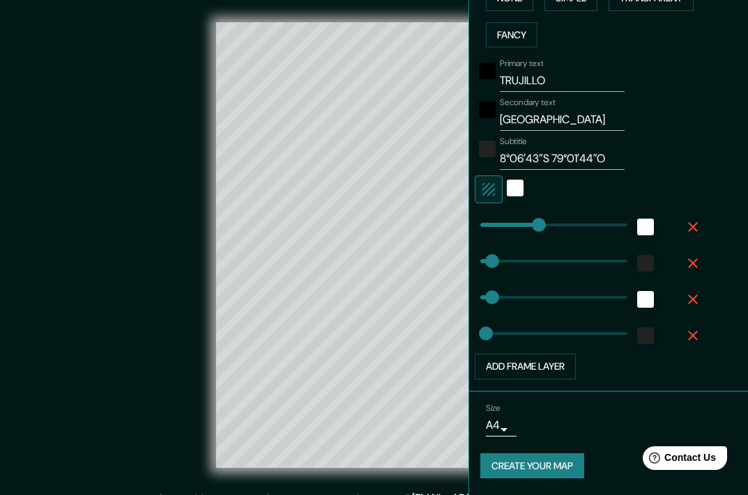
click at [541, 465] on button "Create your map" at bounding box center [532, 467] width 104 height 26
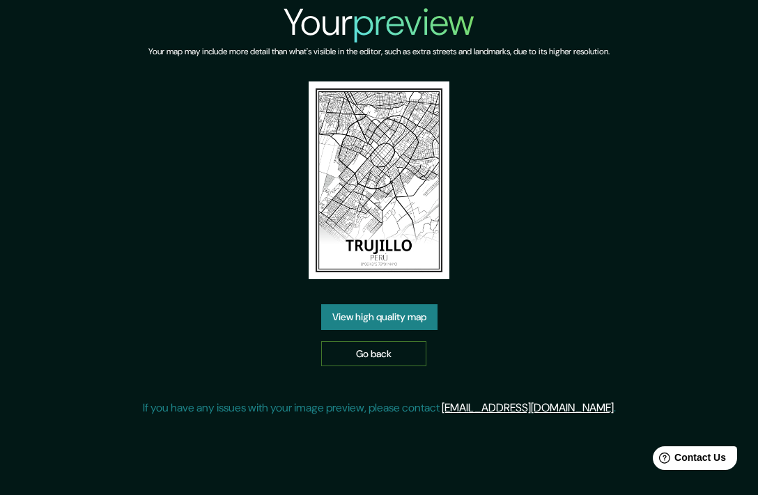
click at [389, 348] on link "Go back" at bounding box center [373, 354] width 105 height 26
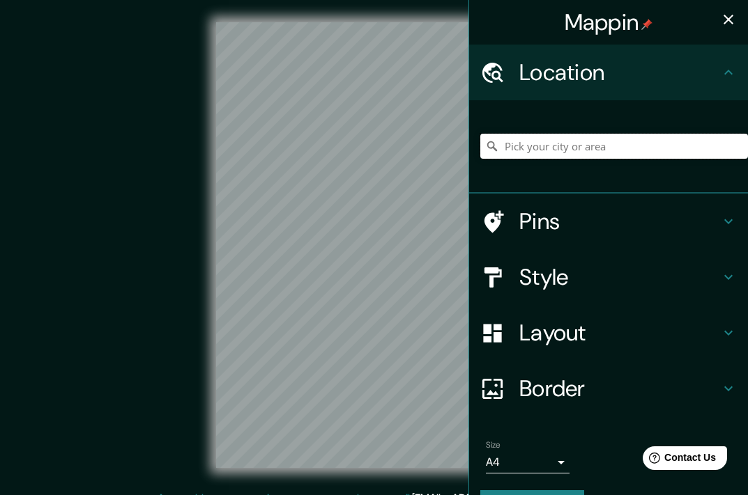
click at [546, 140] on input "Pick your city or area" at bounding box center [614, 146] width 268 height 25
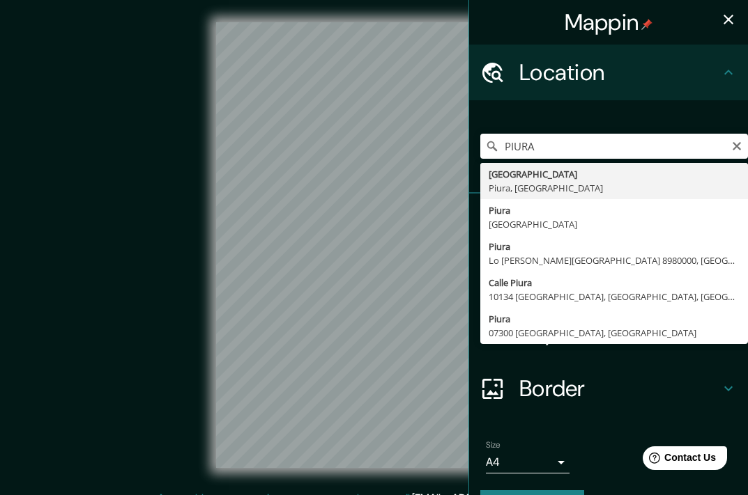
type input "Piura district, Piura, Peru"
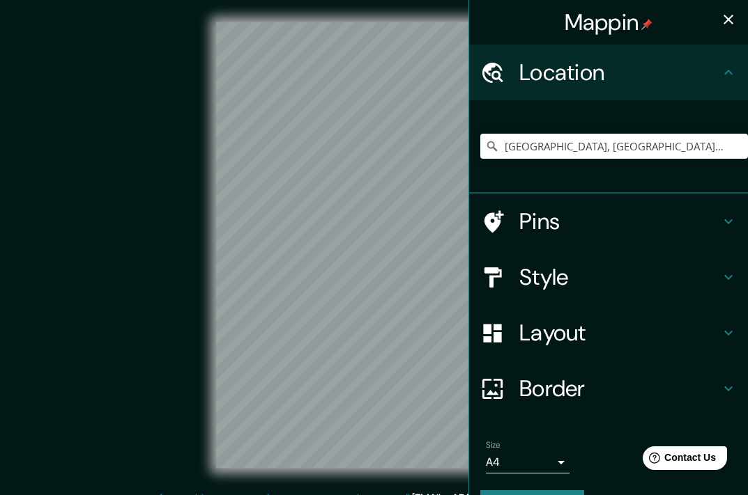
click at [722, 20] on icon "button" at bounding box center [728, 19] width 17 height 17
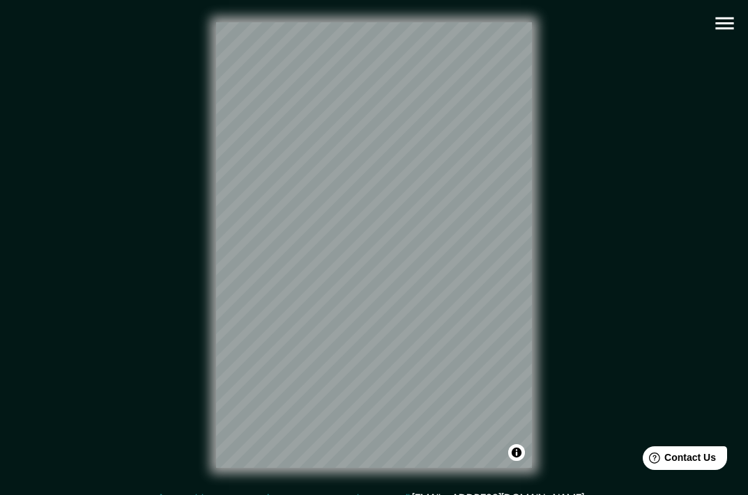
click at [716, 28] on icon "button" at bounding box center [724, 23] width 18 height 13
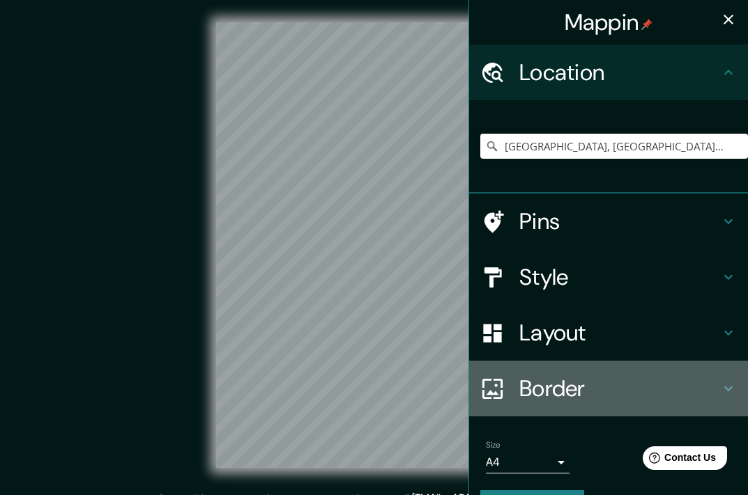
click at [560, 378] on h4 "Border" at bounding box center [619, 389] width 201 height 28
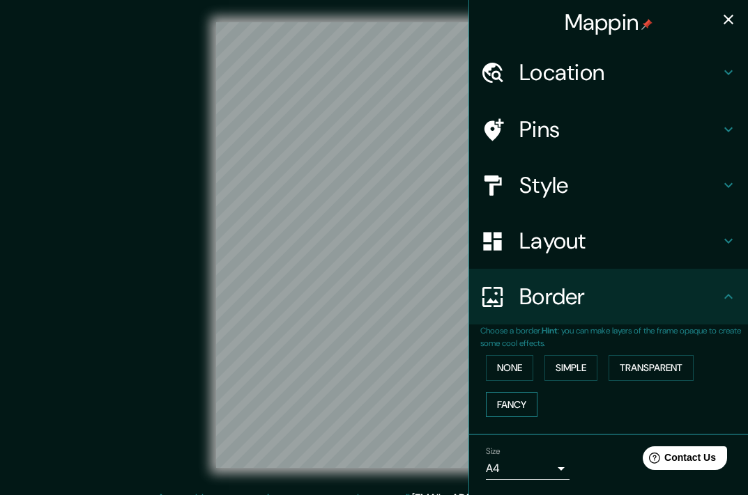
click at [497, 397] on button "Fancy" at bounding box center [512, 405] width 52 height 26
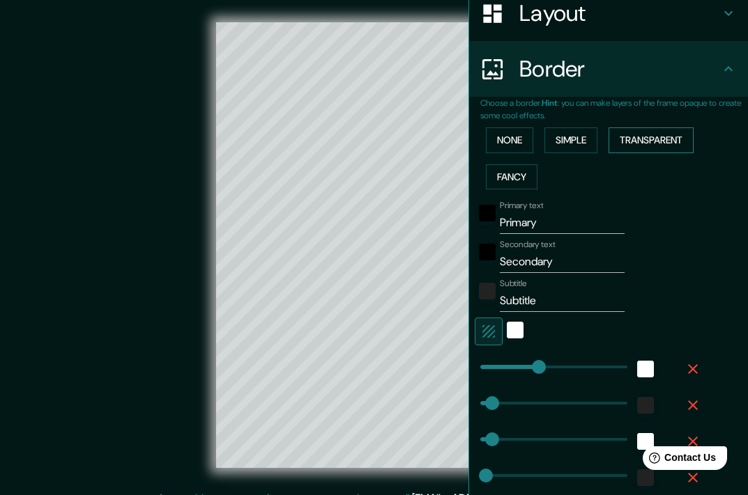
scroll to position [279, 0]
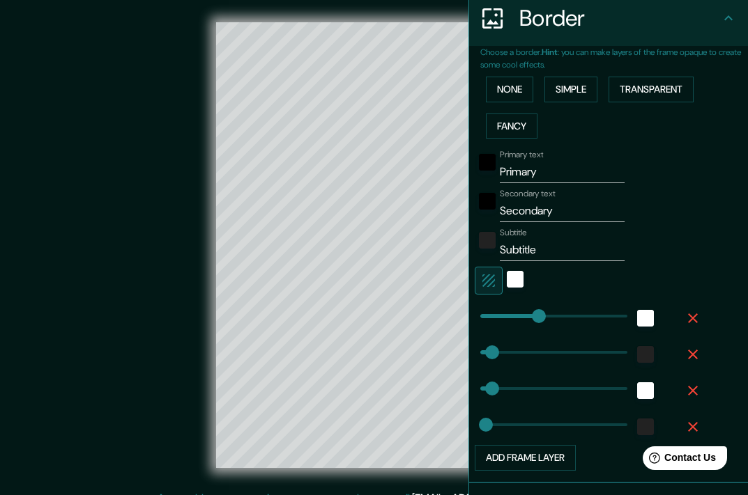
click at [546, 155] on div "Primary text Primary" at bounding box center [562, 166] width 125 height 33
click at [549, 171] on input "Primary" at bounding box center [562, 172] width 125 height 22
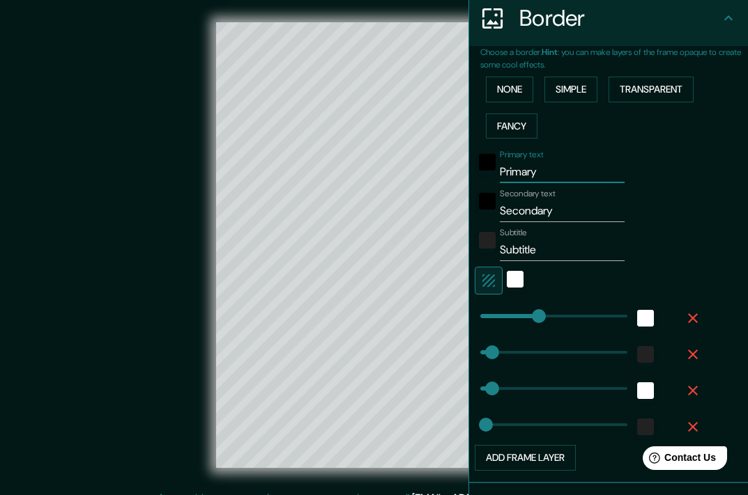
type input "P"
type input "181"
type input "36"
type input "18"
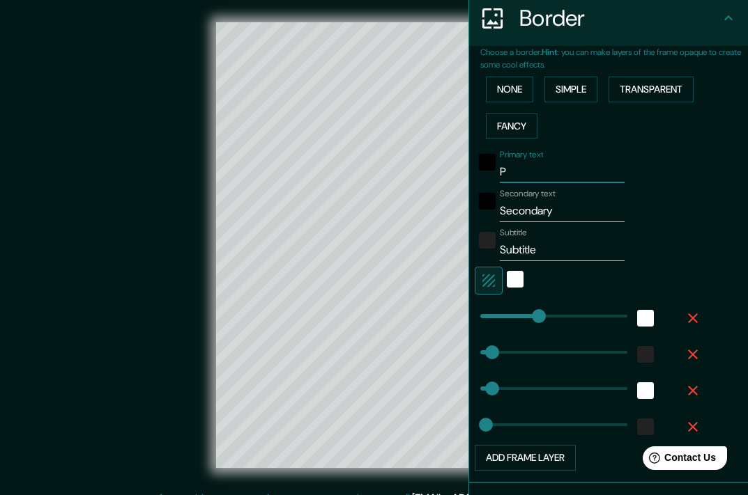
type input "PI"
type input "181"
type input "36"
type input "18"
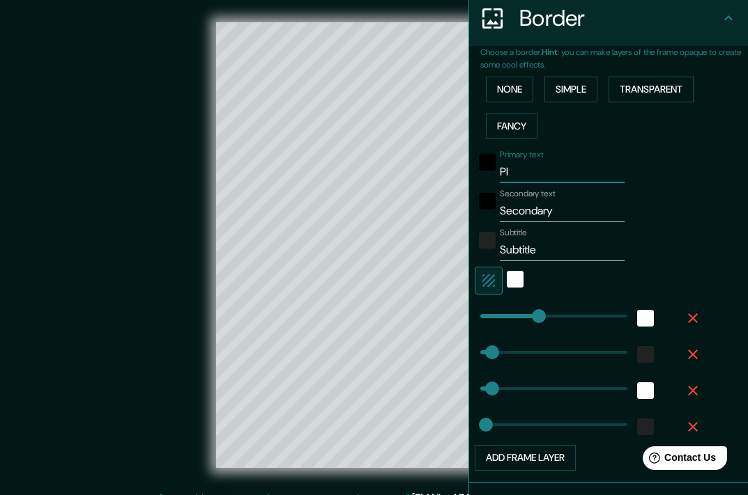
type input "PIU"
type input "181"
type input "36"
type input "18"
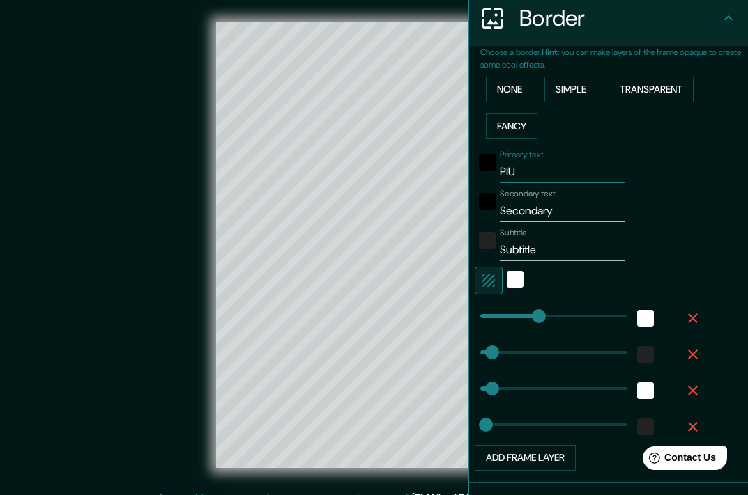
type input "PIUR"
type input "181"
type input "36"
type input "18"
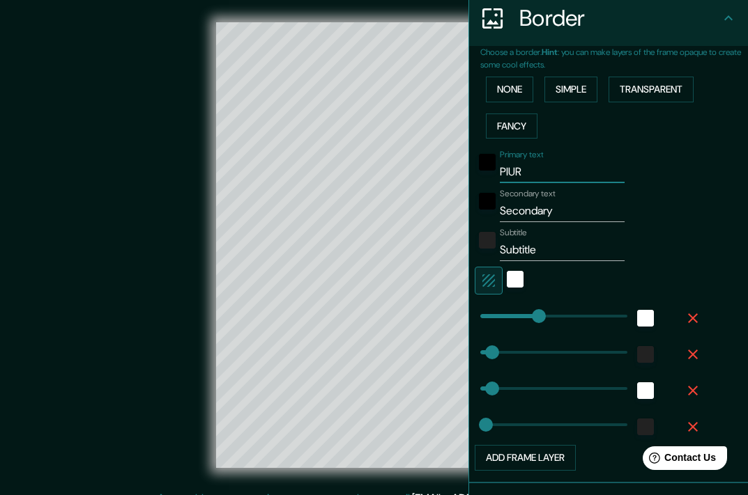
type input "PIURA"
type input "181"
type input "36"
type input "18"
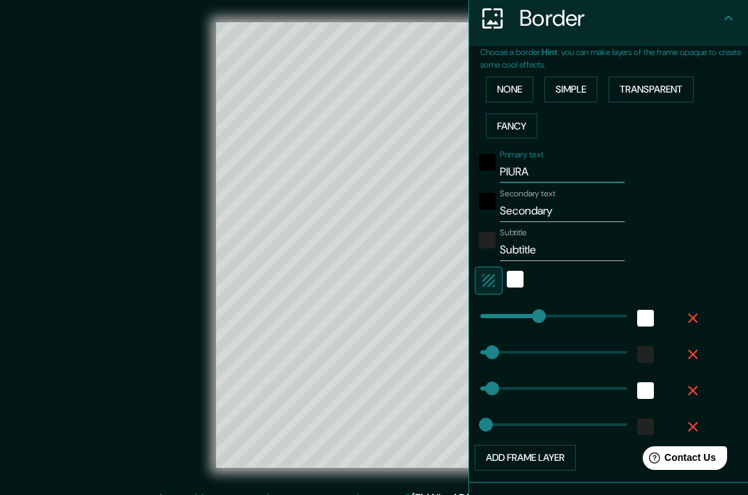
type input "PIURA"
click at [596, 210] on input "Secondary" at bounding box center [562, 211] width 125 height 22
type input "P"
type input "181"
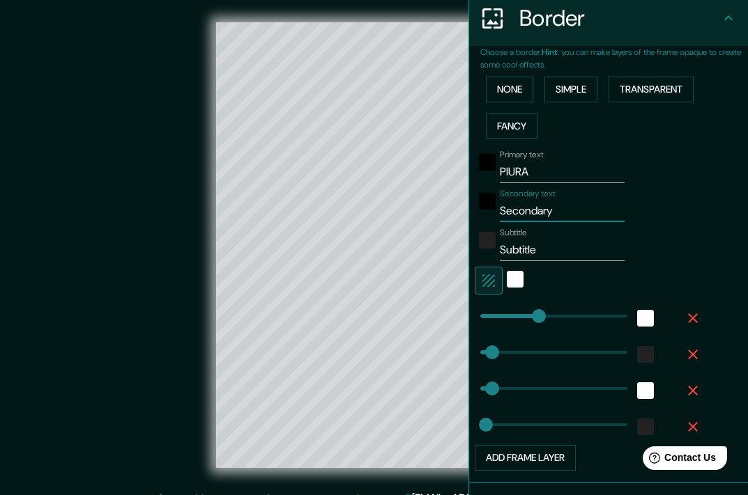
type input "36"
type input "18"
click at [543, 204] on input "P" at bounding box center [562, 211] width 125 height 22
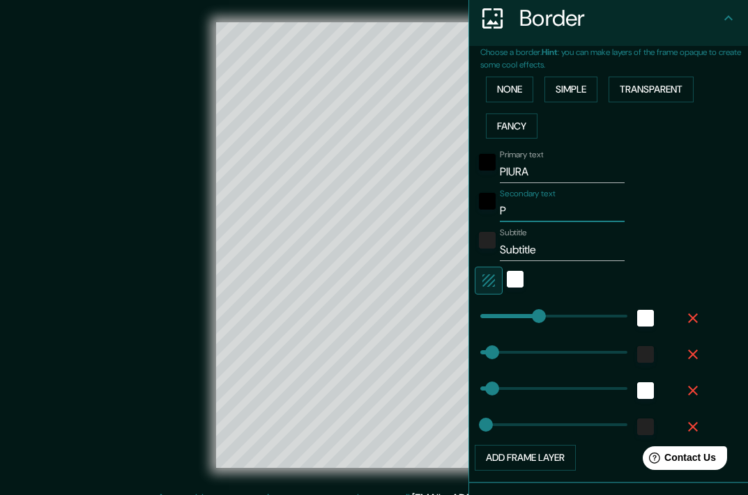
paste input "8°06′43″S 79°01′44″O﻿"
type input "8°06′43″S 79°01′44″O﻿"
type input "181"
type input "36"
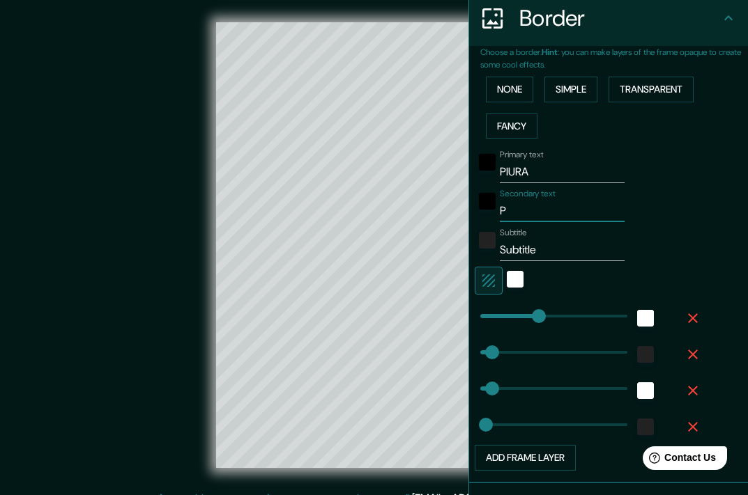
type input "18"
type input "P"
type input "181"
type input "36"
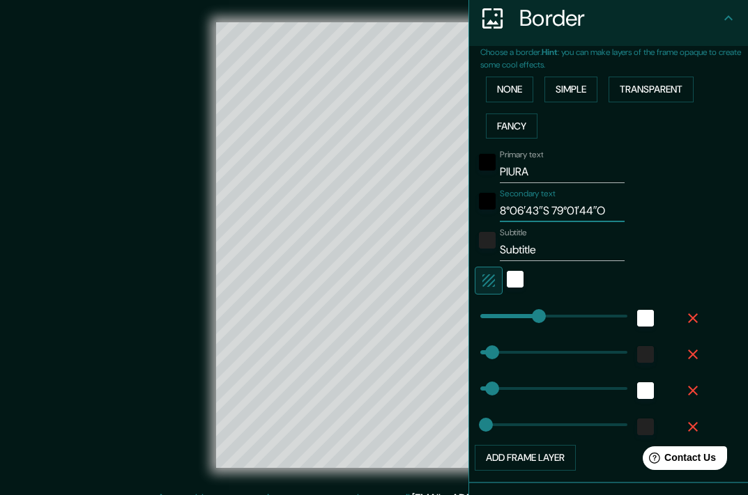
type input "18"
type input "P"
click at [542, 213] on input "P" at bounding box center [562, 211] width 125 height 22
click at [548, 250] on input "Subtitle" at bounding box center [562, 250] width 125 height 22
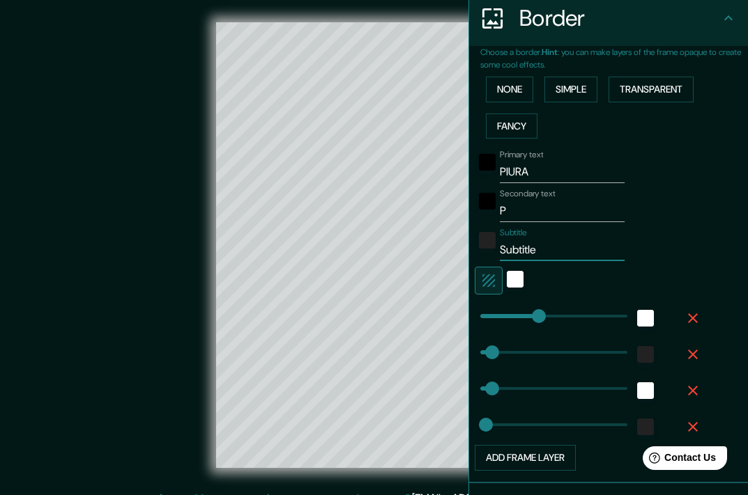
paste input "5°11′45″S 80°38′00″O"
type input "5°11′45″S 80°38′00″O"
type input "181"
type input "36"
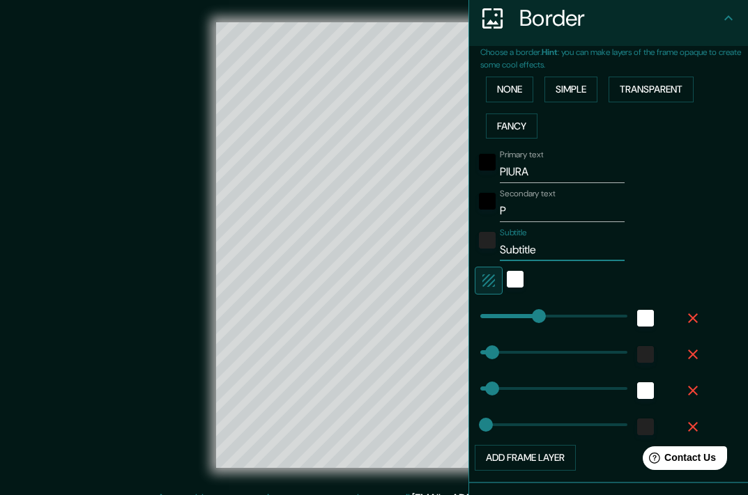
type input "18"
type input "5°11′45″S 80°38′00″O"
type input "36"
click at [536, 213] on input "P" at bounding box center [562, 211] width 125 height 22
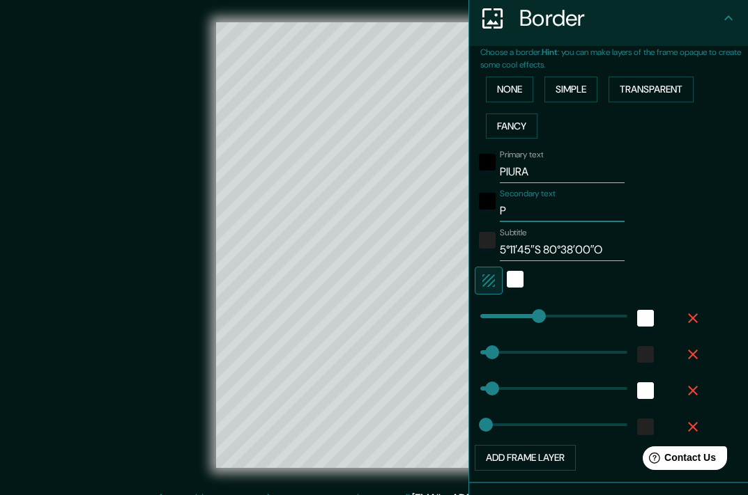
paste input "erú"
type input "[GEOGRAPHIC_DATA]"
type input "181"
type input "36"
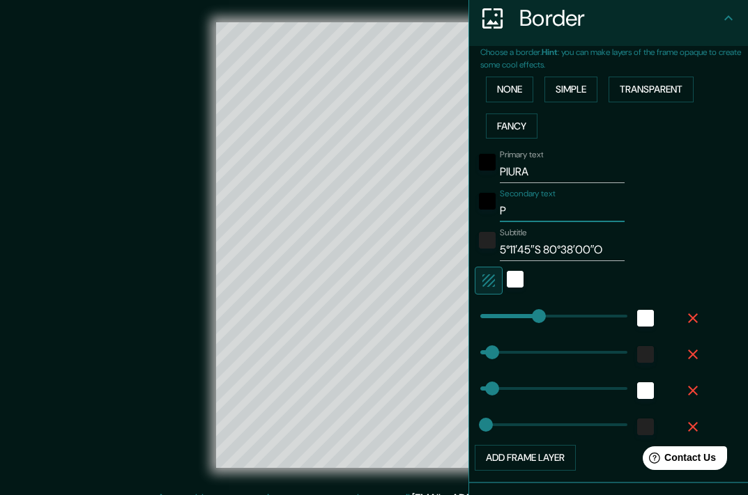
type input "18"
type input "[GEOGRAPHIC_DATA]"
click at [665, 195] on div "Secondary text Perú" at bounding box center [588, 205] width 229 height 33
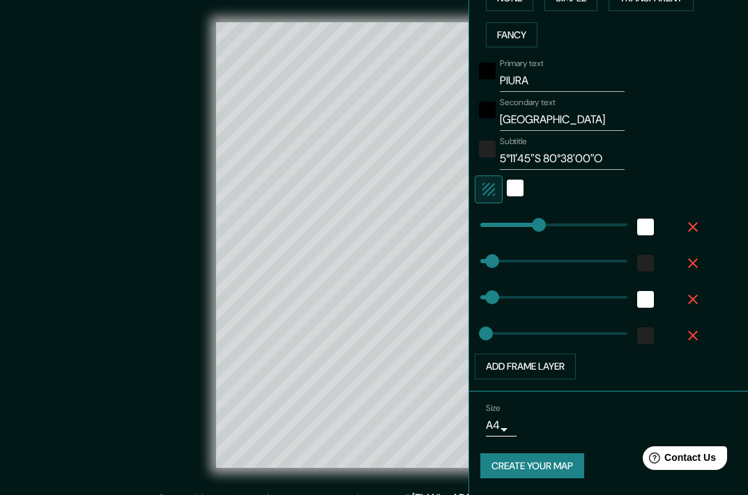
click at [533, 472] on button "Create your map" at bounding box center [532, 467] width 104 height 26
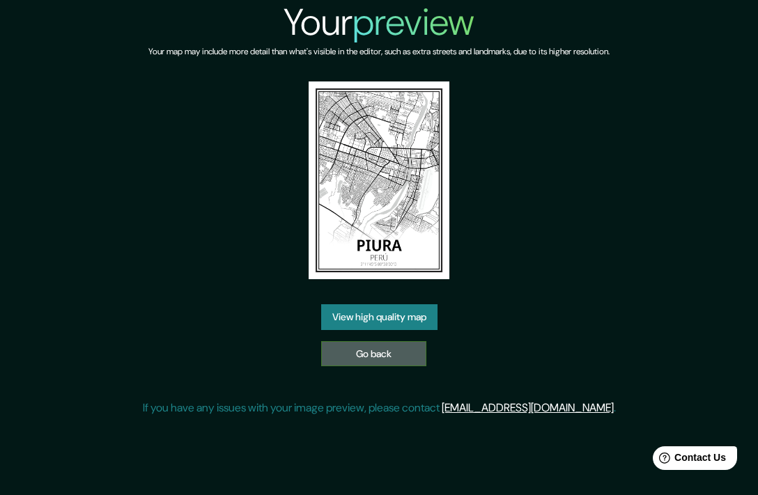
click at [410, 357] on link "Go back" at bounding box center [373, 354] width 105 height 26
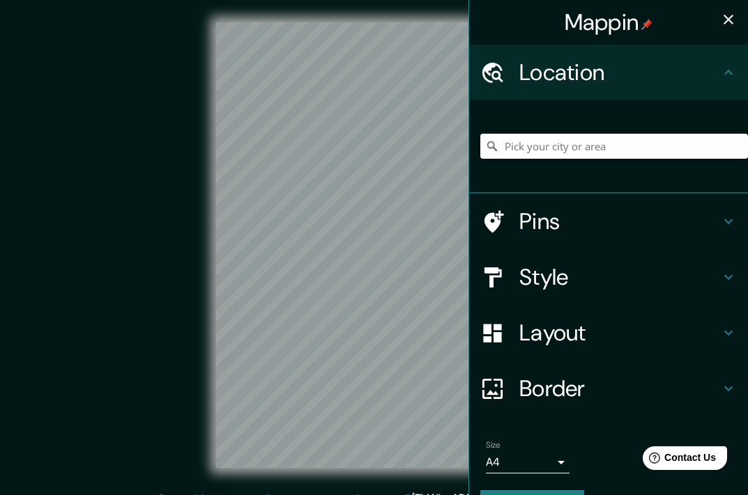
click at [569, 151] on input "Pick your city or area" at bounding box center [614, 146] width 268 height 25
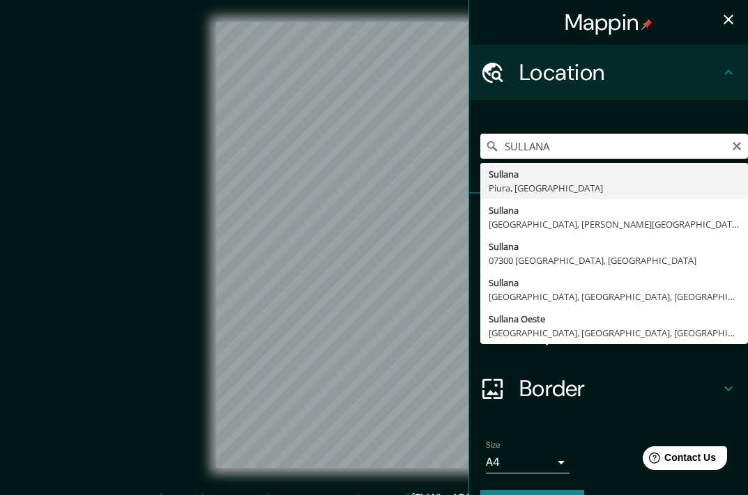
type input "Sullana, Piura, Peru"
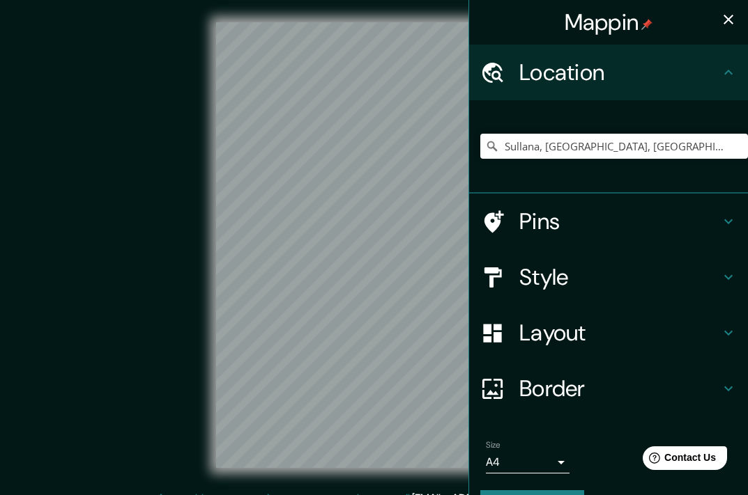
click at [720, 24] on icon "button" at bounding box center [728, 19] width 17 height 17
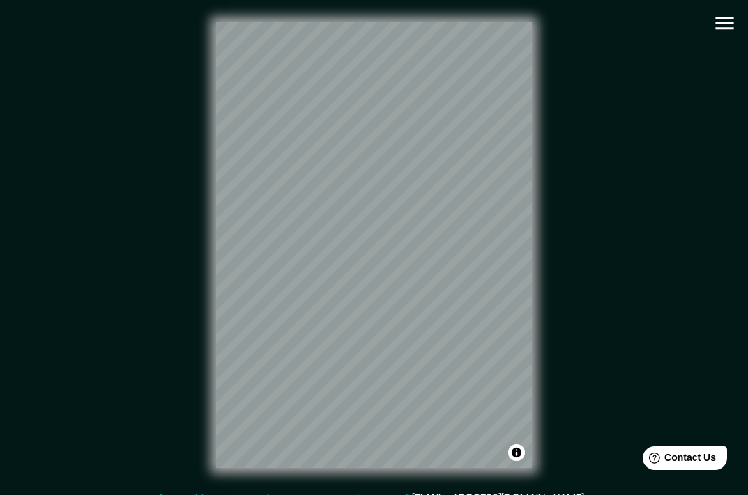
click at [732, 20] on icon "button" at bounding box center [724, 23] width 24 height 24
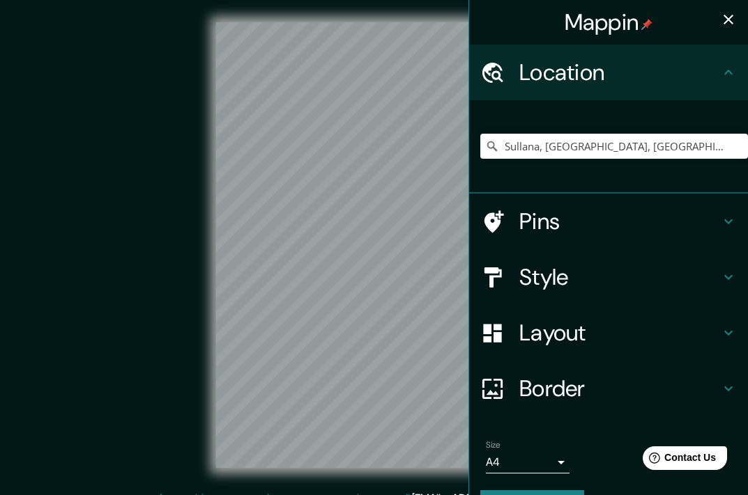
click at [614, 380] on h4 "Border" at bounding box center [619, 389] width 201 height 28
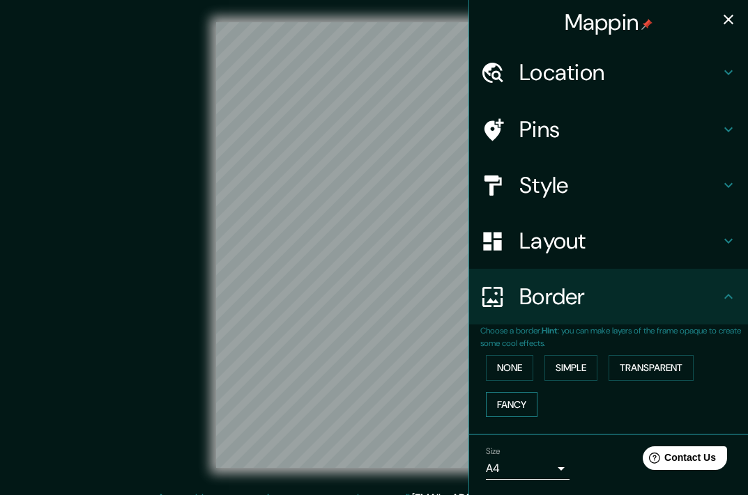
click at [500, 408] on button "Fancy" at bounding box center [512, 405] width 52 height 26
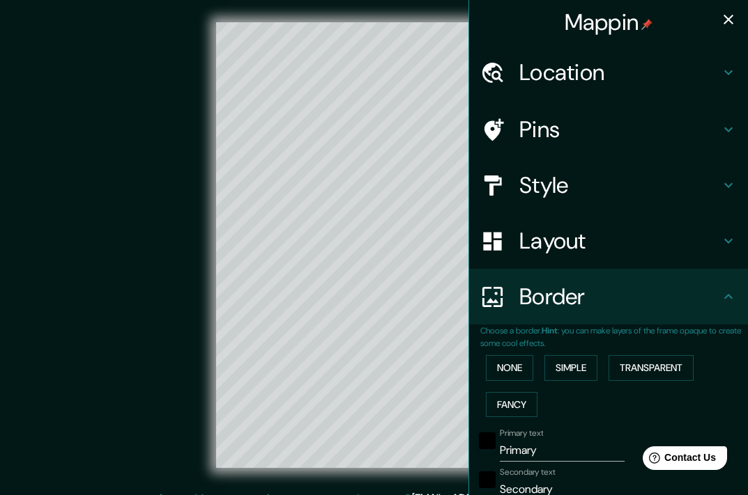
click at [718, 10] on button "button" at bounding box center [728, 20] width 28 height 28
type input "181"
type input "36"
type input "18"
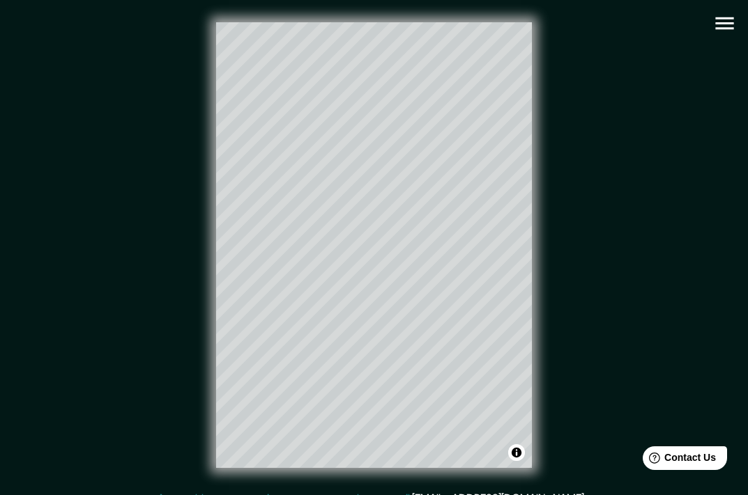
click at [724, 36] on button "button" at bounding box center [724, 24] width 36 height 36
type input "181"
type input "36"
type input "18"
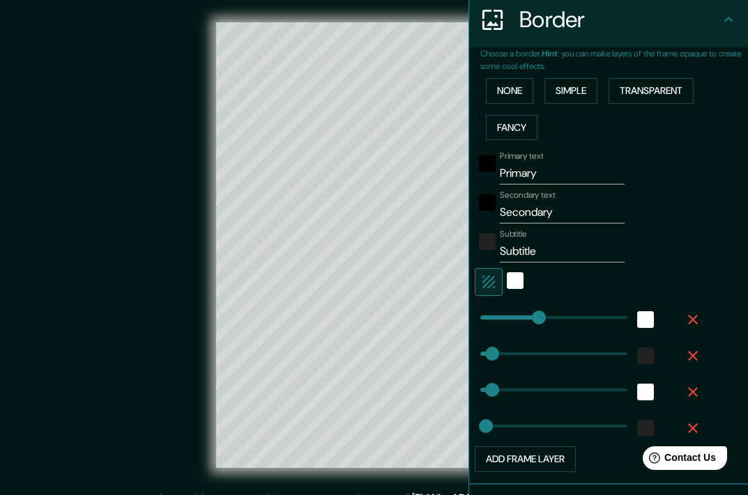
scroll to position [279, 0]
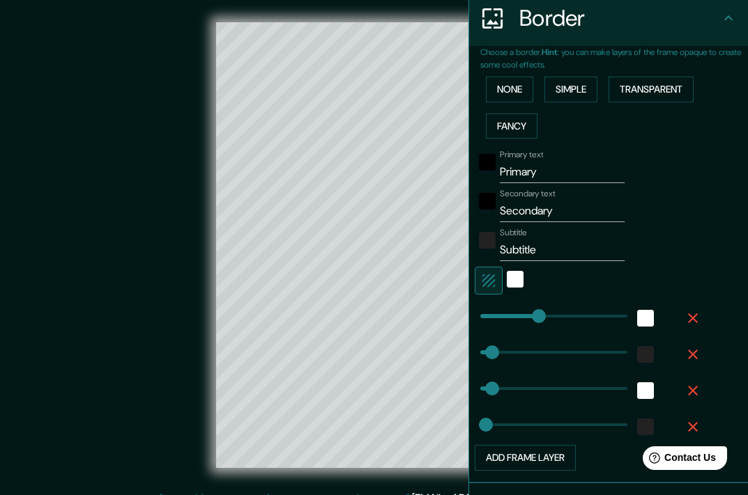
click at [584, 168] on input "Primary" at bounding box center [562, 172] width 125 height 22
paste input "Sullana"
type input "Sullana"
type input "181"
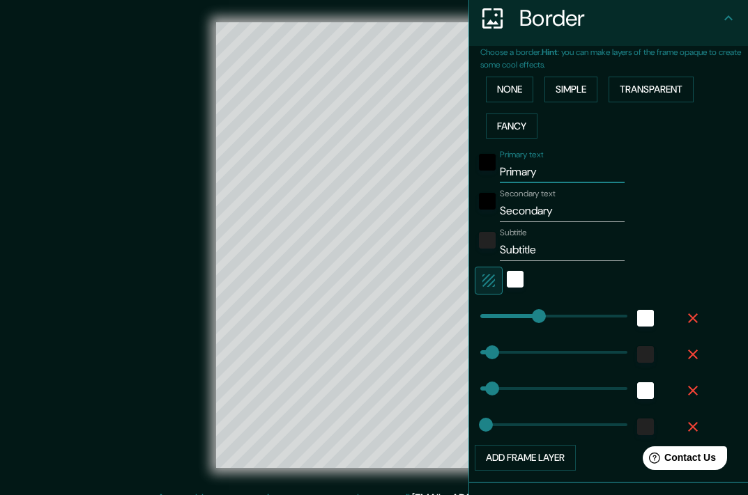
type input "36"
type input "18"
type input "Sullana"
click at [571, 211] on input "Secondary" at bounding box center [562, 211] width 125 height 22
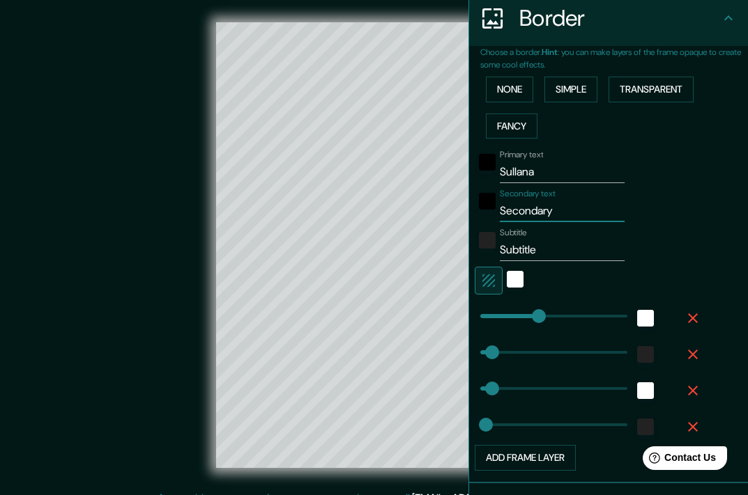
click at [571, 211] on input "Secondary" at bounding box center [562, 211] width 125 height 22
paste input "Perú"
type input "Perú"
type input "181"
type input "36"
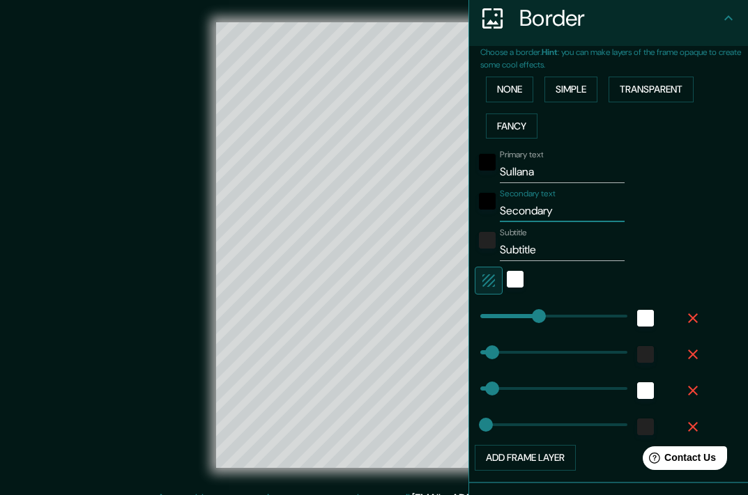
type input "36"
type input "18"
type input "Perú"
click at [529, 242] on input "Subtitle" at bounding box center [562, 250] width 125 height 22
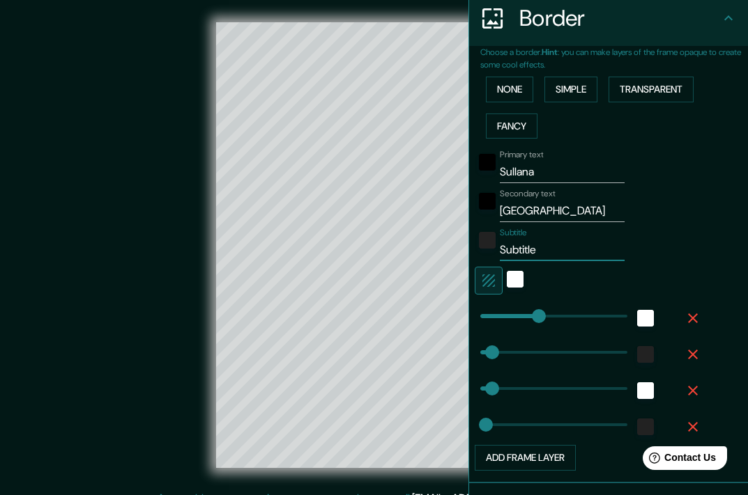
paste input "4°54′14″S 80°41′07″O"
type input "4°54′14″S 80°41′07″O"
type input "181"
type input "36"
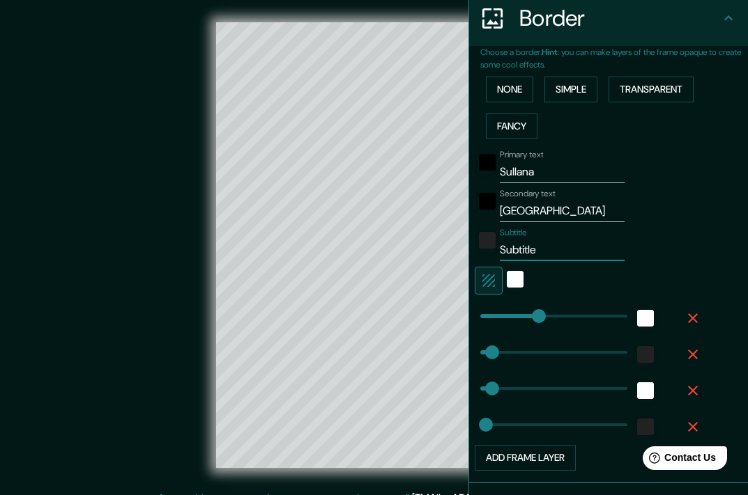
type input "18"
type input "4°54′14″S 80°41′07″O"
click at [660, 207] on div "Secondary text Perú" at bounding box center [588, 205] width 229 height 33
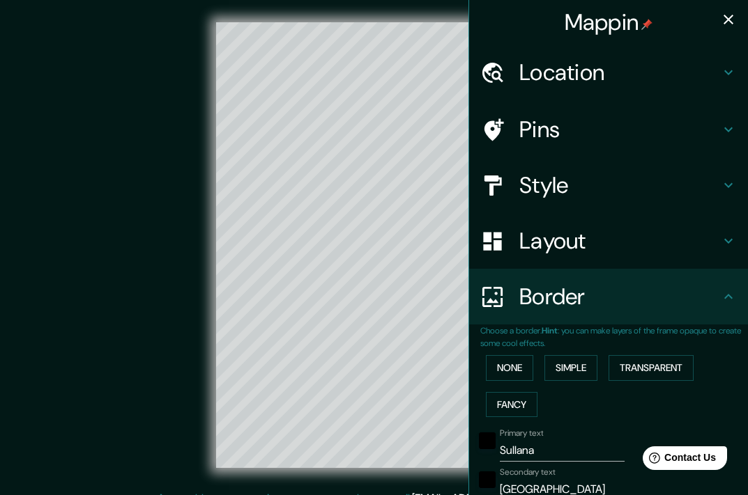
click at [720, 26] on icon "button" at bounding box center [728, 19] width 17 height 17
type input "181"
type input "36"
type input "18"
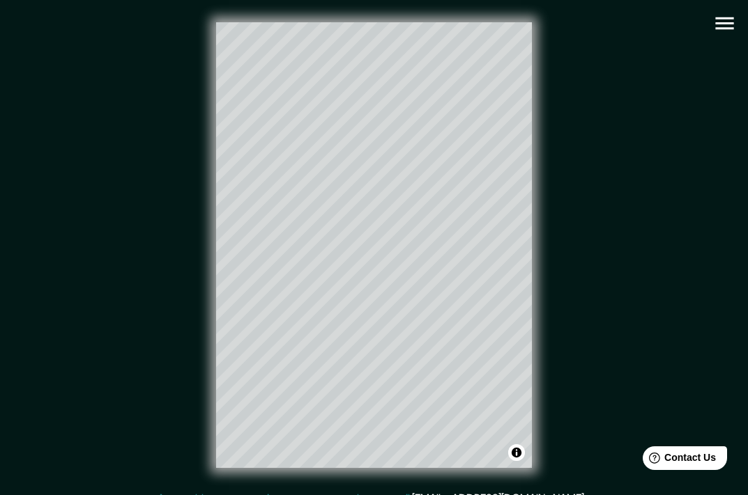
click at [731, 24] on icon "button" at bounding box center [724, 23] width 18 height 13
type input "181"
type input "36"
type input "18"
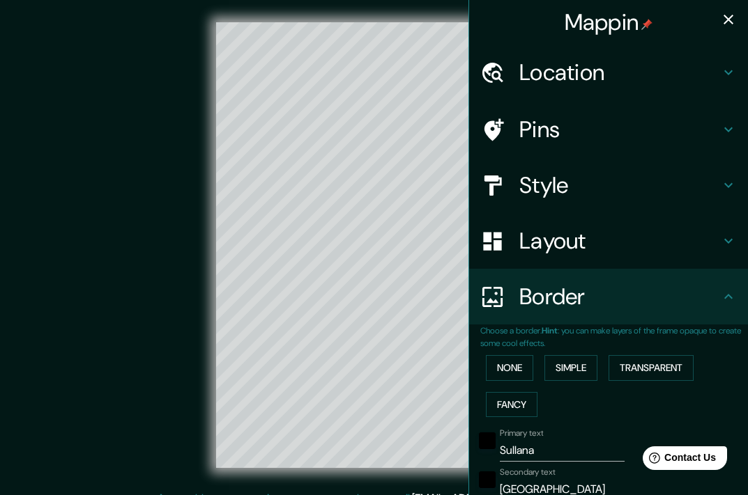
scroll to position [370, 0]
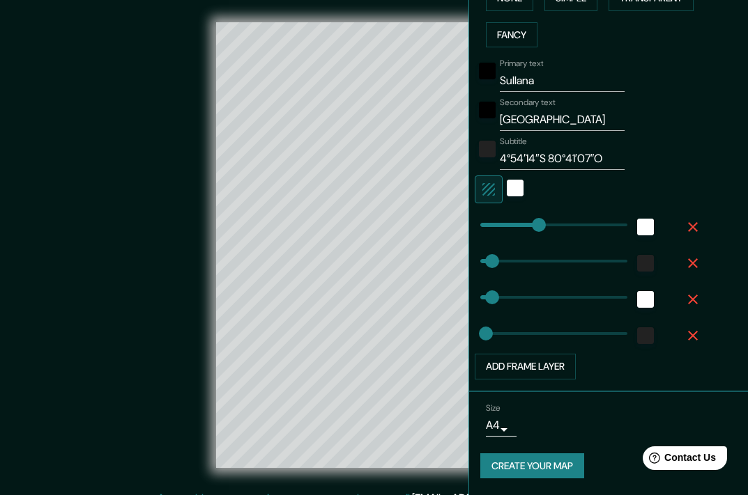
click at [561, 457] on button "Create your map" at bounding box center [532, 467] width 104 height 26
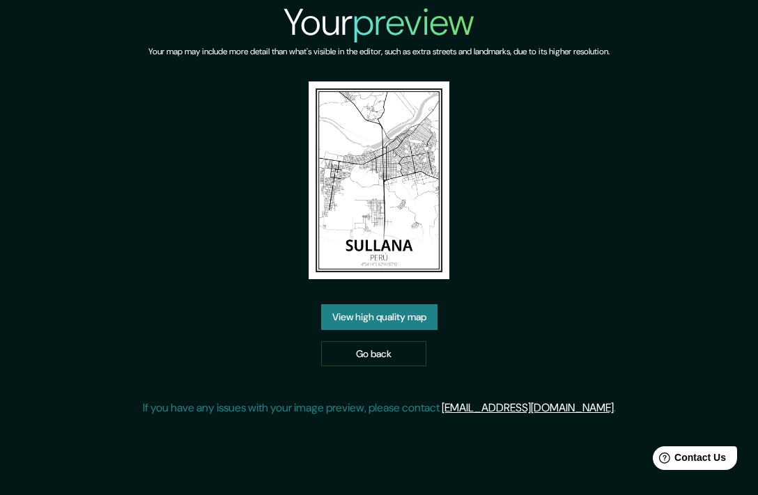
drag, startPoint x: 385, startPoint y: 130, endPoint x: 351, endPoint y: 316, distance: 188.3
click at [394, 360] on link "Go back" at bounding box center [373, 354] width 105 height 26
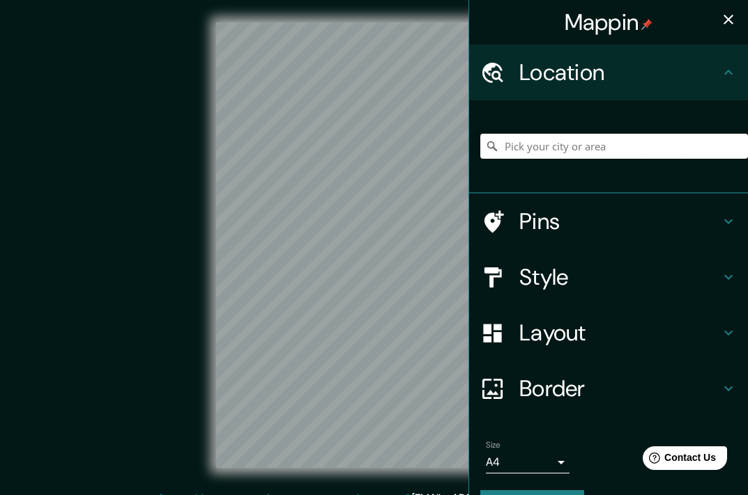
click at [597, 141] on input "Pick your city or area" at bounding box center [614, 146] width 268 height 25
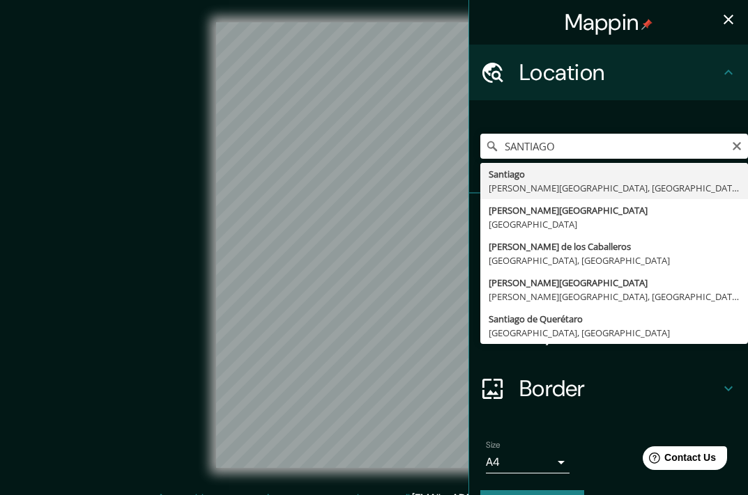
type input "Santiago, Santiago Metropolitan Region, Chile"
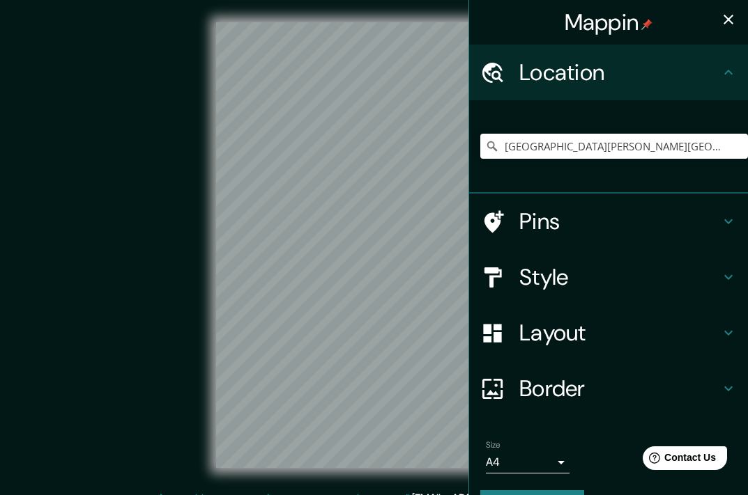
click at [722, 18] on icon "button" at bounding box center [728, 19] width 17 height 17
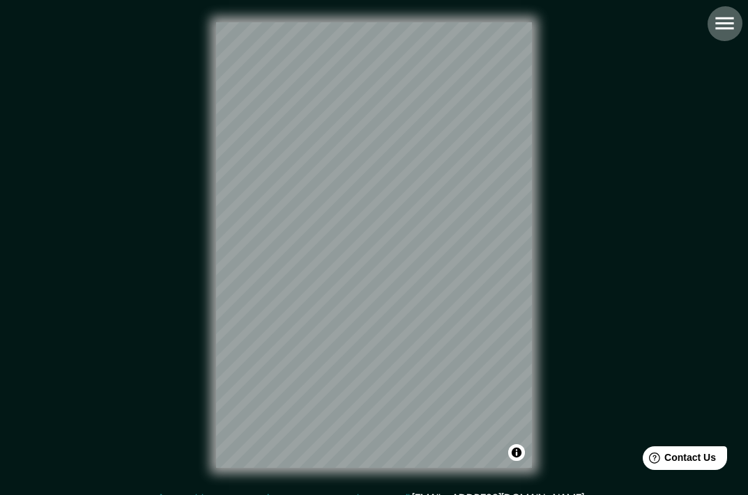
click at [728, 24] on icon "button" at bounding box center [724, 23] width 18 height 13
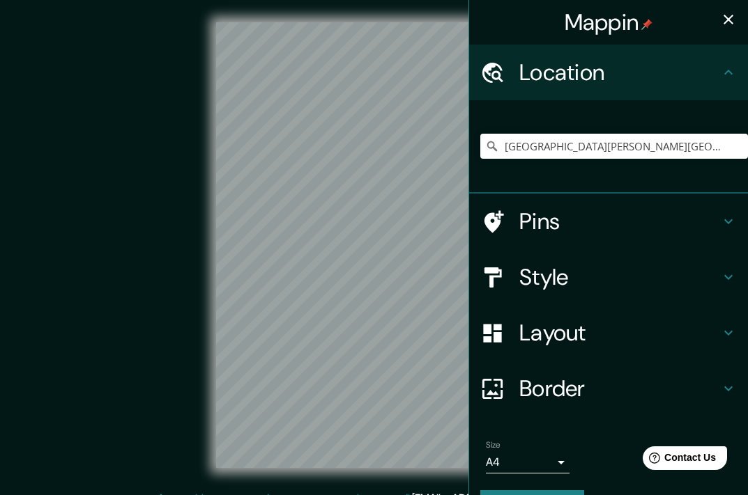
click at [572, 381] on h4 "Border" at bounding box center [619, 389] width 201 height 28
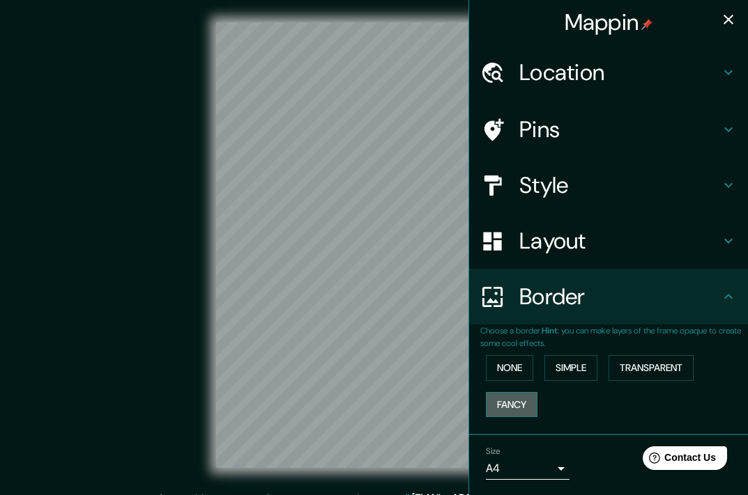
click at [517, 402] on button "Fancy" at bounding box center [512, 405] width 52 height 26
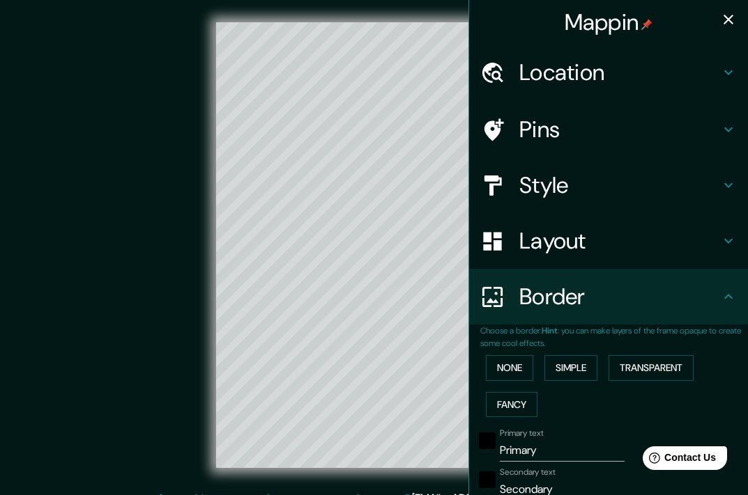
click at [725, 11] on icon "button" at bounding box center [728, 19] width 17 height 17
type input "181"
type input "36"
type input "18"
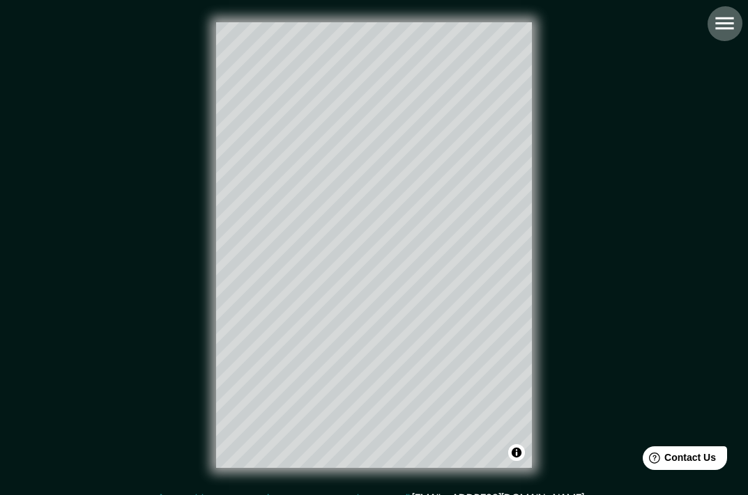
click at [720, 27] on icon "button" at bounding box center [724, 23] width 24 height 24
type input "181"
type input "36"
type input "18"
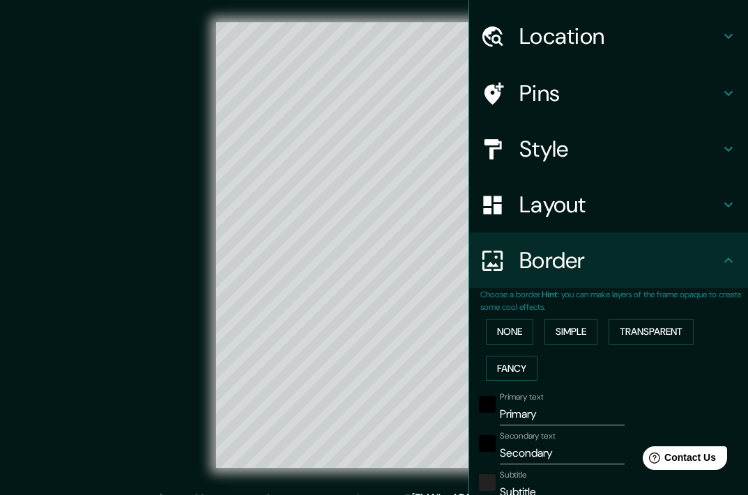
scroll to position [139, 0]
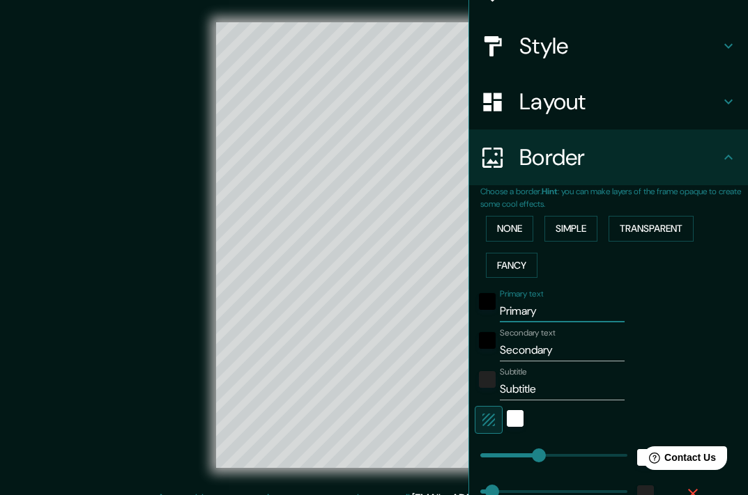
click at [545, 309] on input "Primary" at bounding box center [562, 311] width 125 height 22
click at [546, 309] on input "Primary" at bounding box center [562, 311] width 125 height 22
paste input "Santiago de C"
type input "Santiago de C"
type input "181"
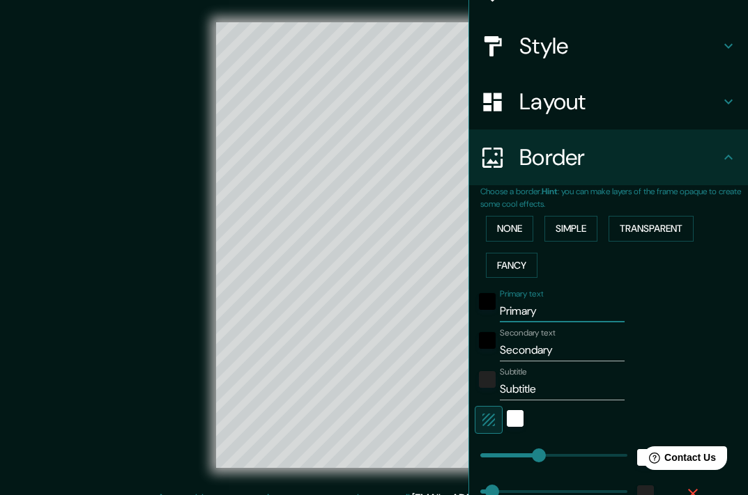
type input "36"
type input "18"
type input "Santiago de C"
click at [107, 213] on div "© Mapbox © OpenStreetMap Improve this map" at bounding box center [374, 245] width 673 height 446
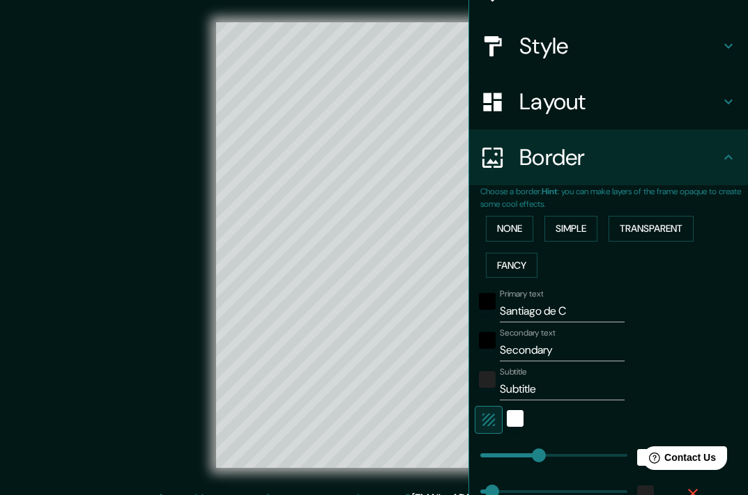
click at [143, 49] on div "© Mapbox © OpenStreetMap Improve this map" at bounding box center [374, 245] width 673 height 446
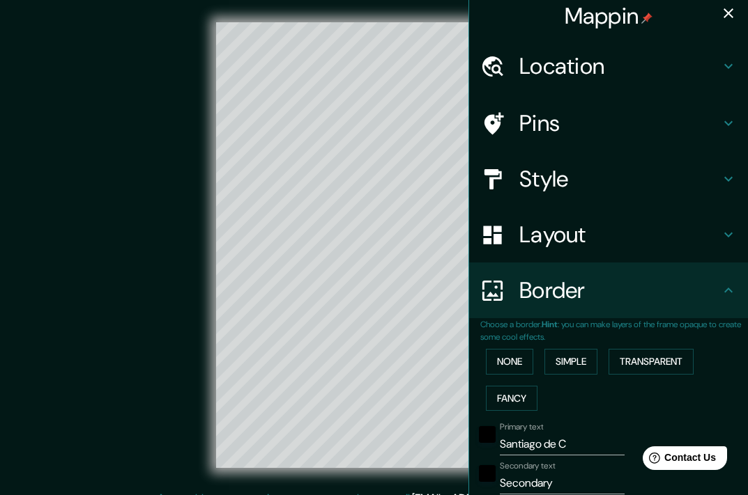
scroll to position [0, 0]
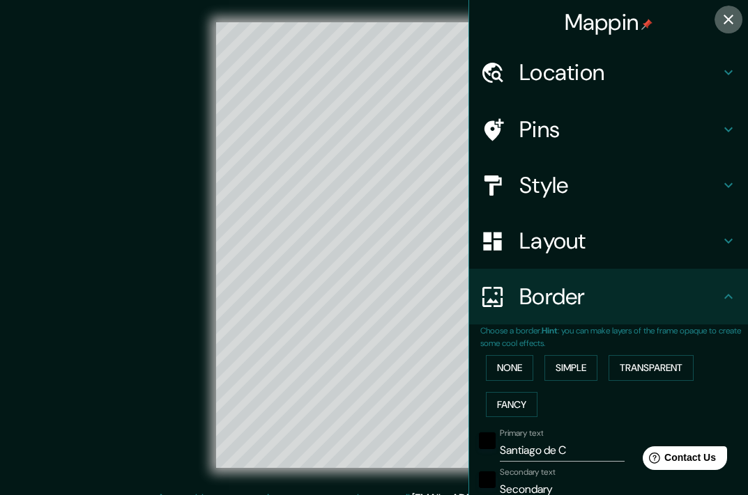
click at [720, 19] on icon "button" at bounding box center [728, 19] width 17 height 17
type input "181"
type input "36"
type input "18"
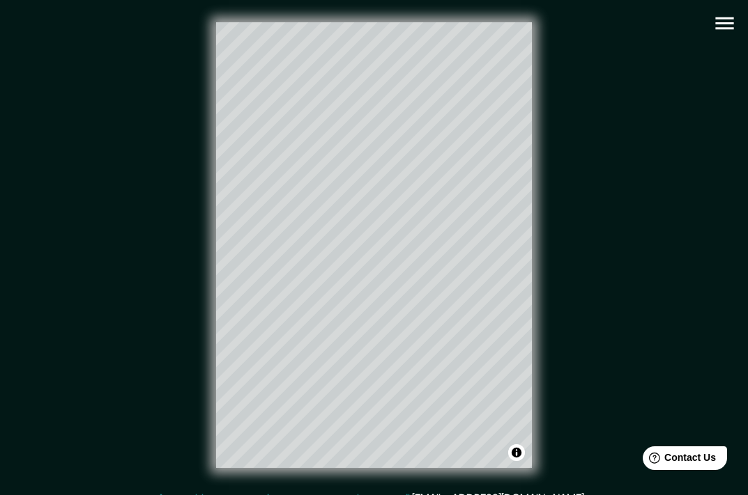
click at [723, 19] on icon "button" at bounding box center [724, 23] width 18 height 13
type input "181"
type input "36"
type input "18"
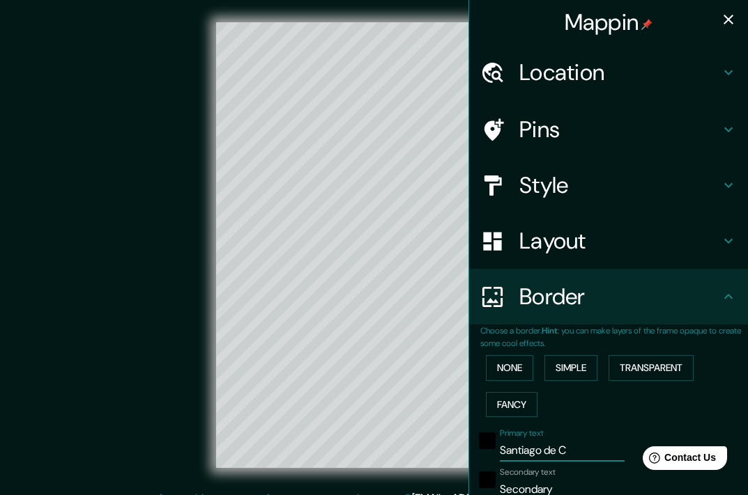
drag, startPoint x: 1157, startPoint y: 894, endPoint x: 640, endPoint y: 454, distance: 678.6
type input "Santiago"
type input "181"
type input "36"
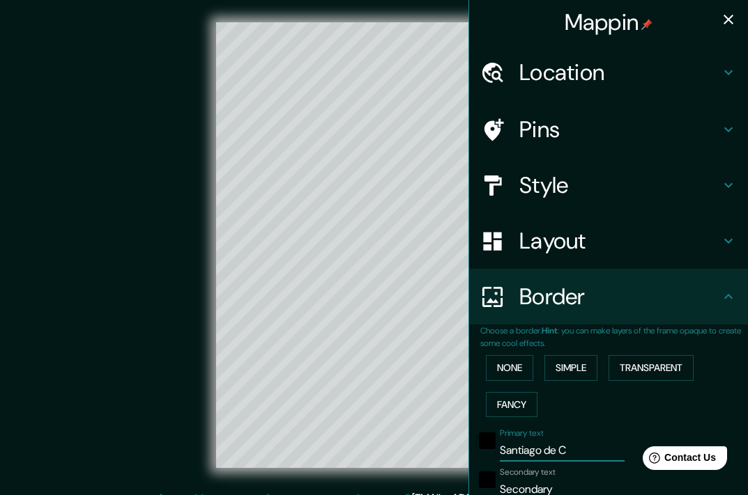
type input "18"
type input "Santiago"
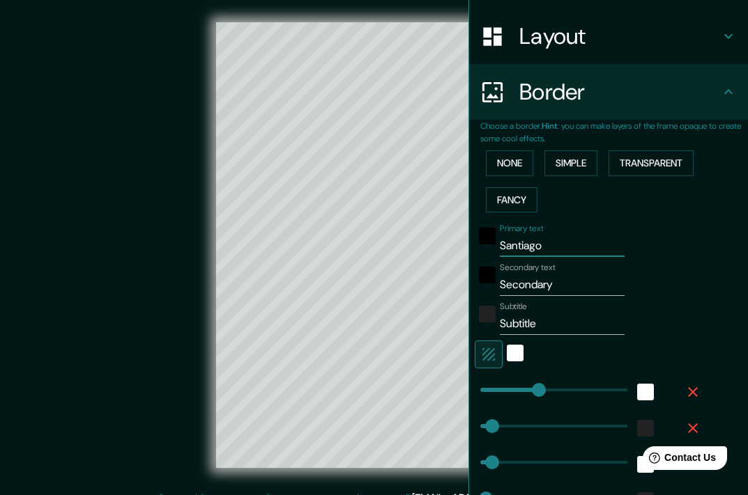
scroll to position [209, 0]
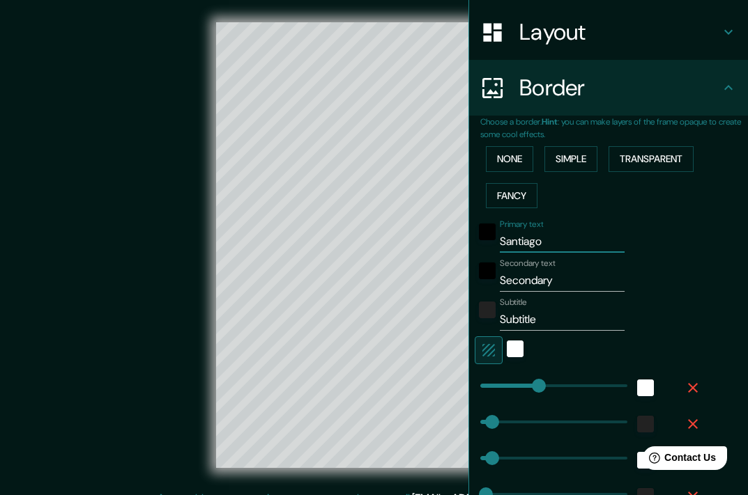
click at [554, 281] on input "Secondary" at bounding box center [562, 281] width 125 height 22
paste input "Chile"
type input "Chile"
type input "181"
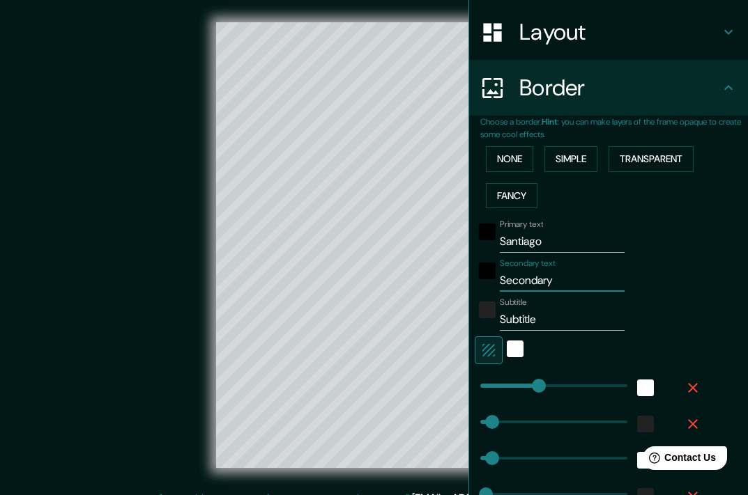
type input "36"
type input "18"
type input "Chile"
click at [695, 279] on div "Primary text Santiago Secondary text Chile Subtitle Subtitle Add frame layer" at bounding box center [614, 377] width 268 height 327
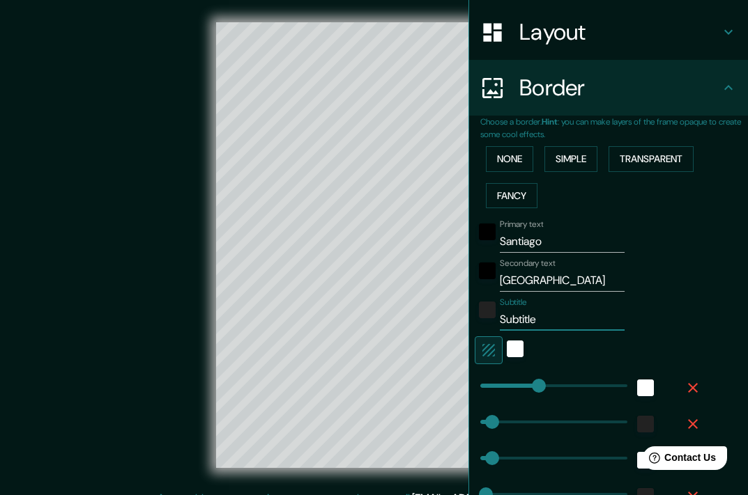
click at [563, 311] on input "Subtitle" at bounding box center [562, 320] width 125 height 22
paste input "33°27′00″S 70°40′00″O"
type input "33°27′00″S 70°40′00″O"
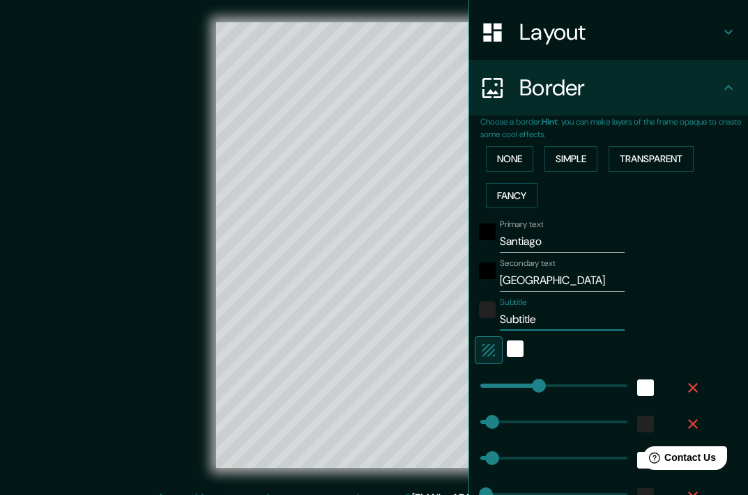
type input "181"
type input "36"
type input "18"
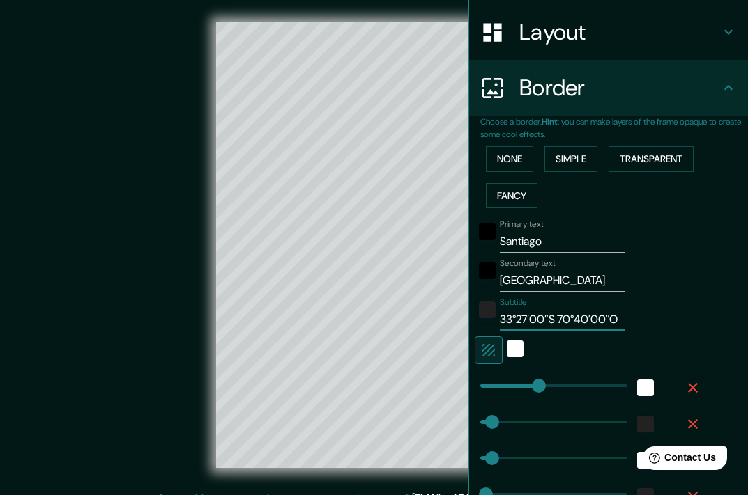
type input "33°27′00″S 70°40′00″O"
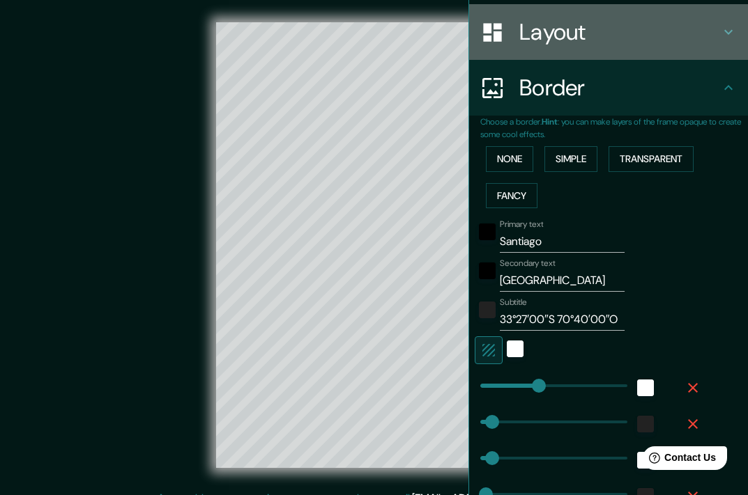
click at [677, 34] on h4 "Layout" at bounding box center [619, 32] width 201 height 28
type input "181"
type input "36"
type input "18"
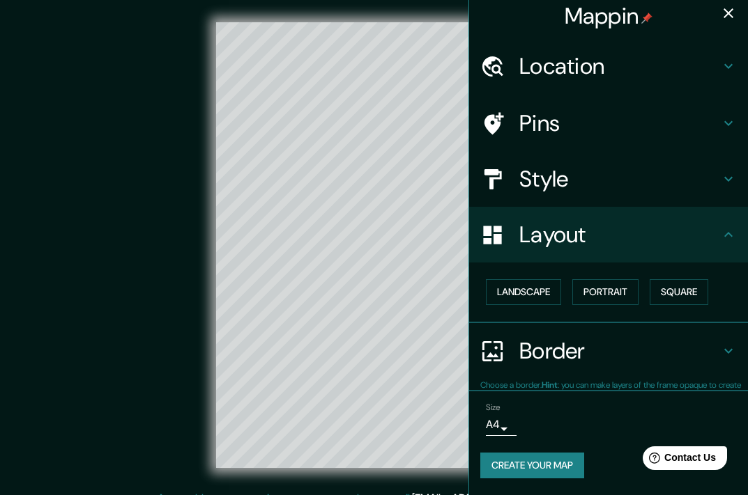
scroll to position [6, 0]
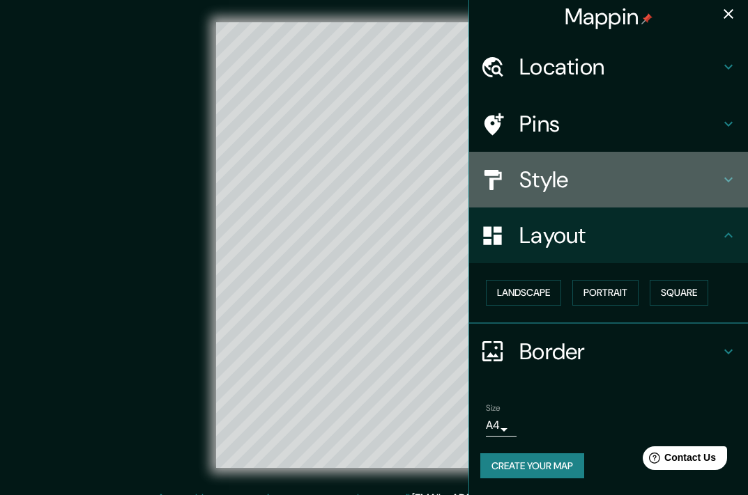
click at [593, 183] on h4 "Style" at bounding box center [619, 180] width 201 height 28
type input "181"
type input "36"
type input "18"
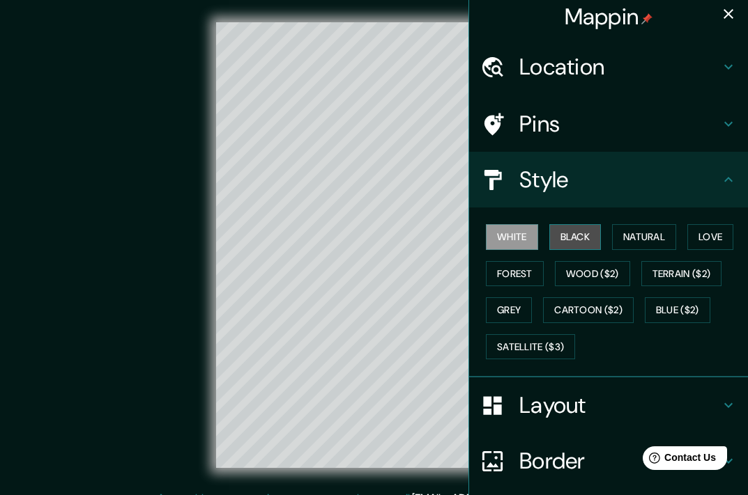
click at [587, 239] on button "Black" at bounding box center [575, 237] width 52 height 26
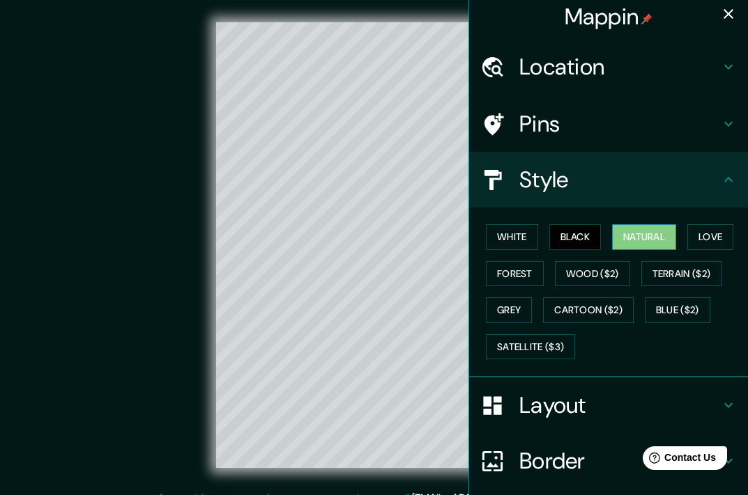
click at [644, 236] on button "Natural" at bounding box center [644, 237] width 64 height 26
click at [687, 232] on button "Love" at bounding box center [710, 237] width 46 height 26
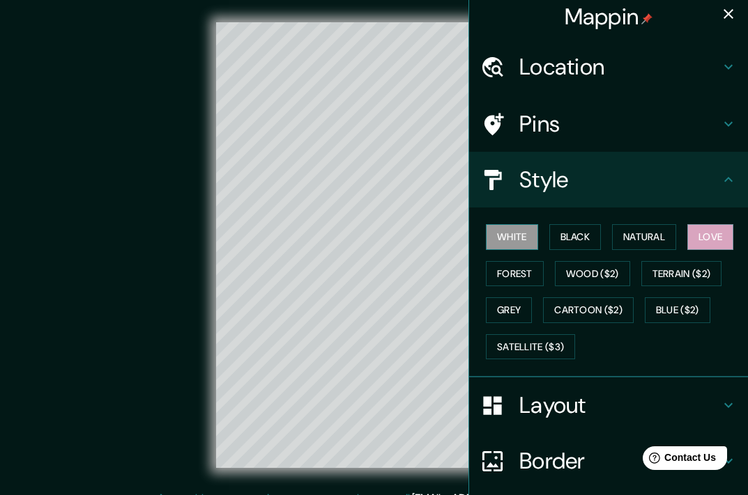
click at [494, 239] on button "White" at bounding box center [512, 237] width 52 height 26
click at [563, 237] on button "Black" at bounding box center [575, 237] width 52 height 26
click at [505, 243] on button "White" at bounding box center [512, 237] width 52 height 26
click at [720, 10] on icon "button" at bounding box center [728, 14] width 17 height 17
type input "181"
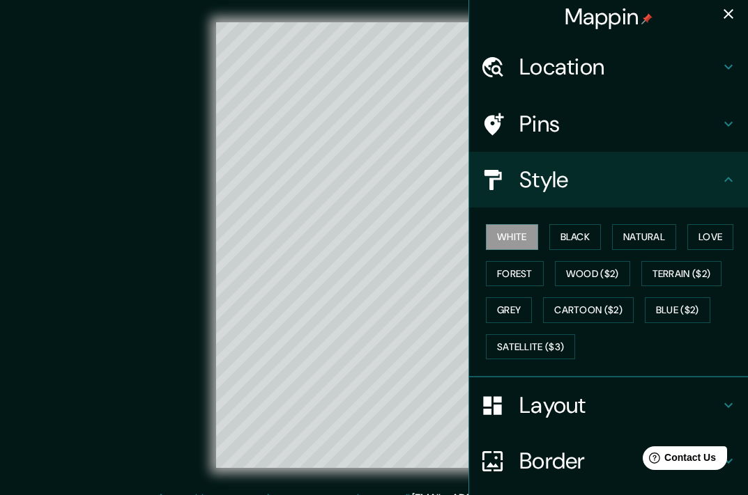
type input "36"
type input "18"
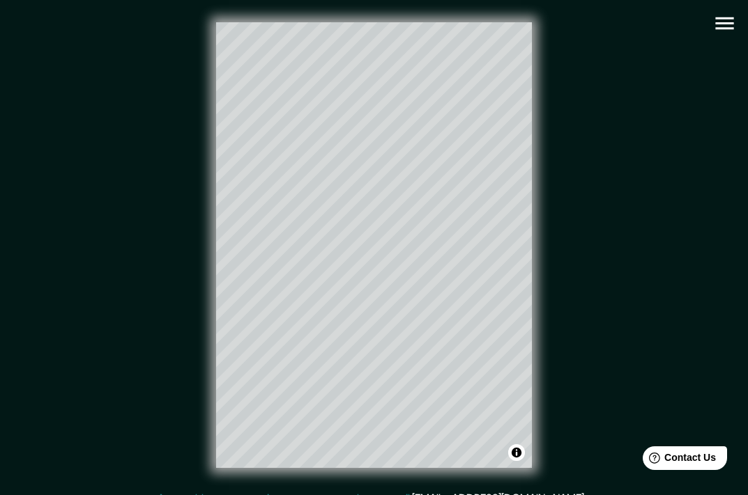
click at [721, 25] on icon "button" at bounding box center [724, 23] width 24 height 24
type input "181"
type input "36"
type input "18"
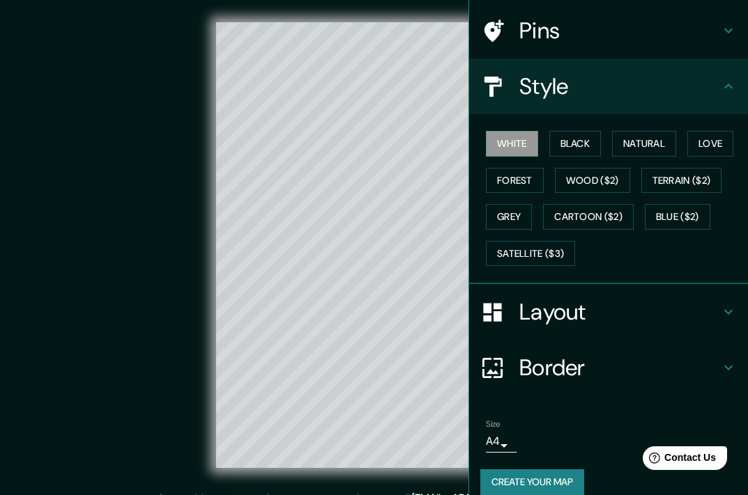
scroll to position [116, 0]
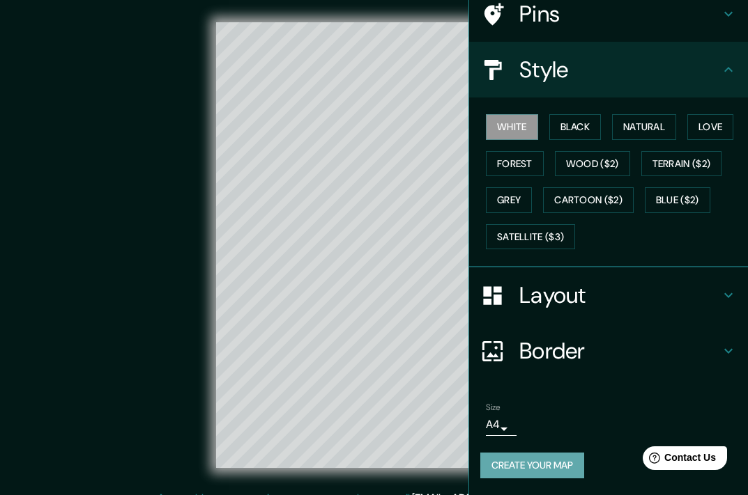
click at [559, 458] on button "Create your map" at bounding box center [532, 466] width 104 height 26
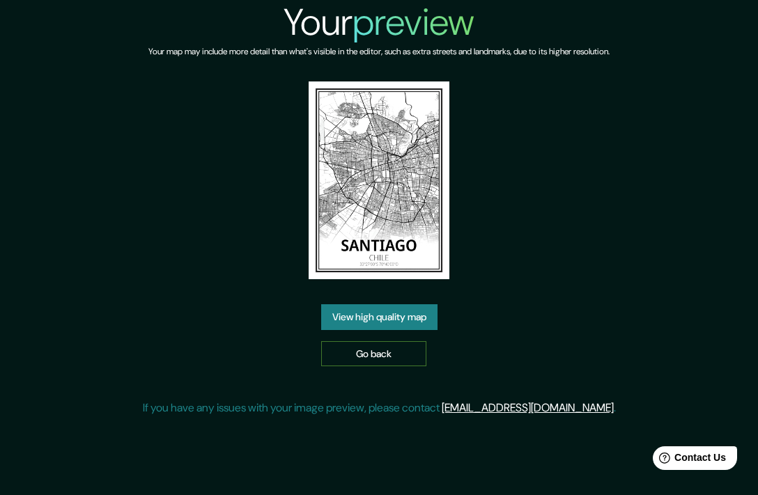
click at [385, 352] on link "Go back" at bounding box center [373, 354] width 105 height 26
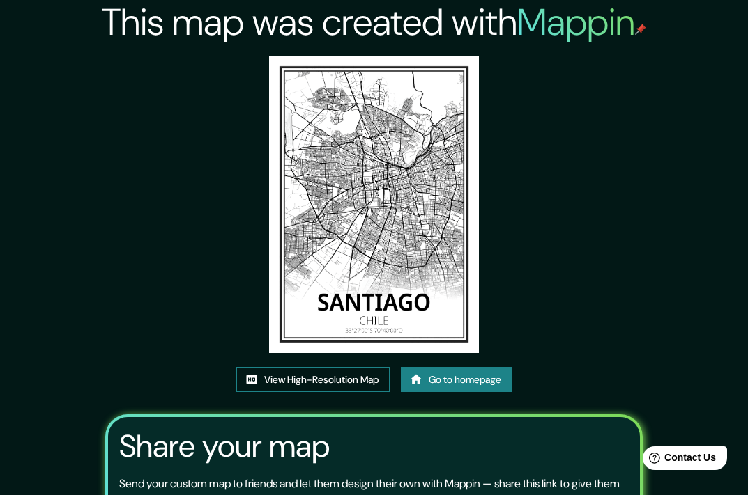
drag, startPoint x: 372, startPoint y: 117, endPoint x: 360, endPoint y: 377, distance: 260.1
